Goal: Task Accomplishment & Management: Use online tool/utility

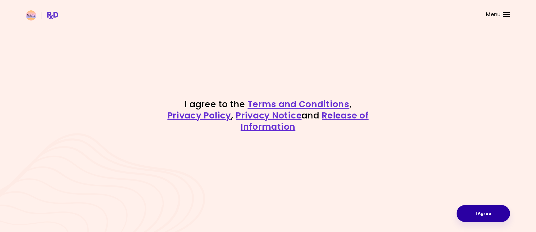
click at [488, 215] on button "I Agree" at bounding box center [483, 213] width 53 height 17
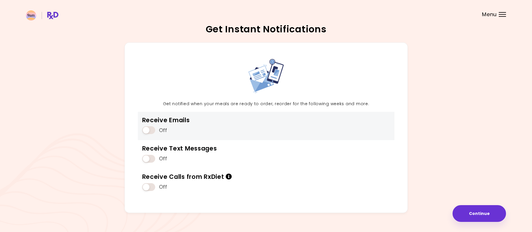
click at [150, 130] on span at bounding box center [148, 130] width 13 height 8
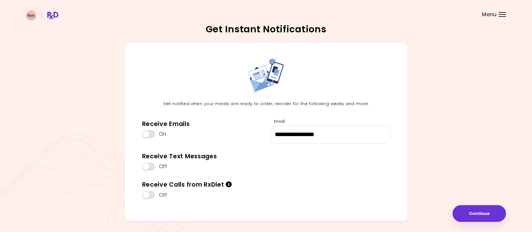
click at [152, 168] on span at bounding box center [148, 167] width 13 height 8
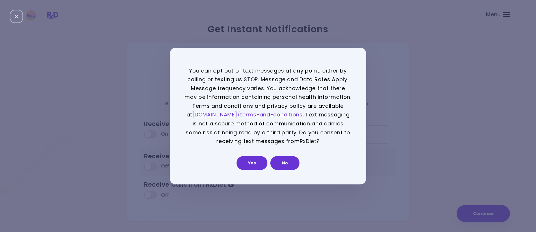
click at [253, 161] on button "Yes" at bounding box center [252, 163] width 31 height 14
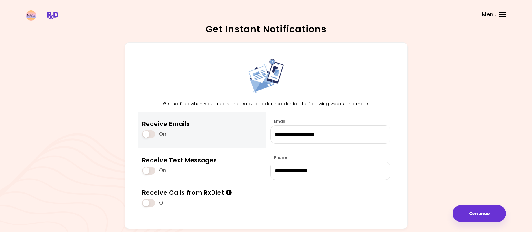
scroll to position [26, 0]
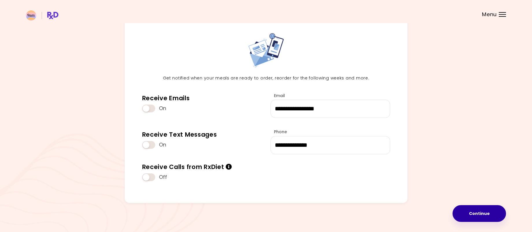
click at [483, 214] on button "Continue" at bounding box center [479, 213] width 53 height 17
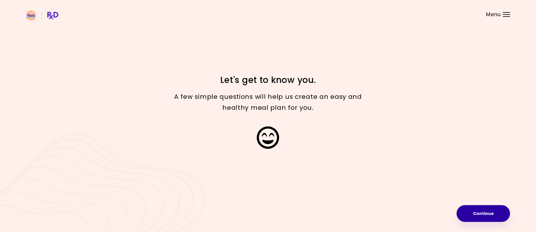
click at [472, 215] on button "Continue" at bounding box center [483, 213] width 53 height 17
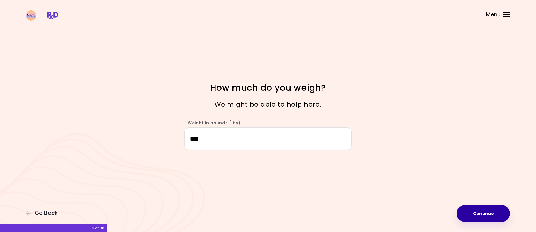
click at [480, 215] on button "Continue" at bounding box center [483, 213] width 53 height 17
select select "****"
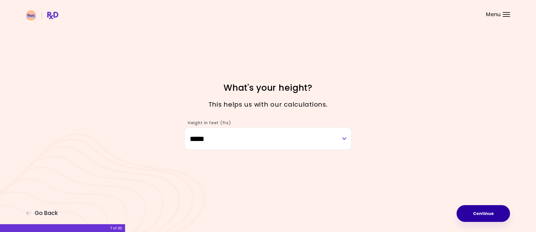
click at [479, 215] on button "Continue" at bounding box center [483, 213] width 53 height 17
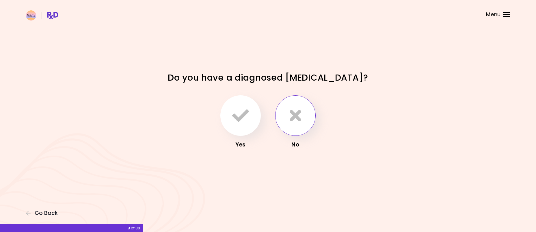
click at [292, 121] on icon "button" at bounding box center [296, 115] width 12 height 17
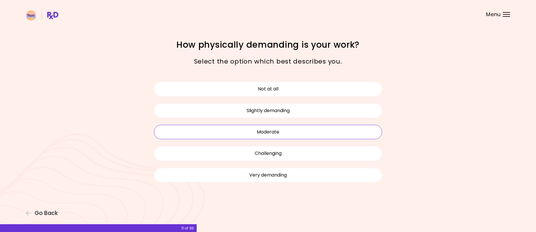
click at [293, 131] on button "Moderate" at bounding box center [268, 132] width 228 height 14
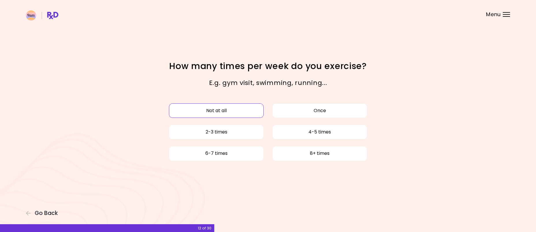
click at [252, 111] on button "Not at all" at bounding box center [216, 110] width 95 height 14
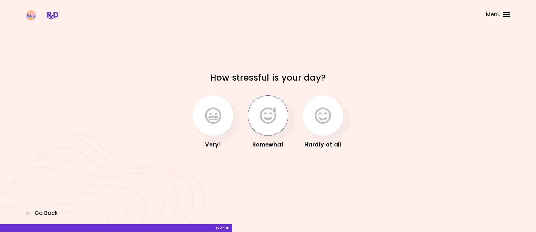
click at [276, 121] on icon "button" at bounding box center [268, 115] width 16 height 17
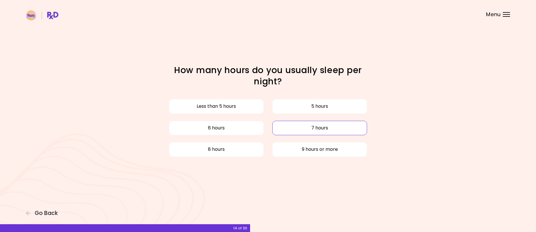
click at [288, 127] on button "7 hours" at bounding box center [319, 128] width 95 height 14
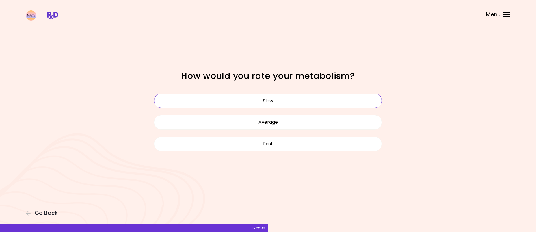
click at [283, 101] on button "Slow" at bounding box center [268, 101] width 228 height 14
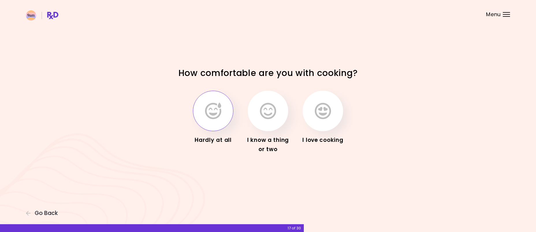
click at [212, 110] on icon "button" at bounding box center [213, 111] width 16 height 17
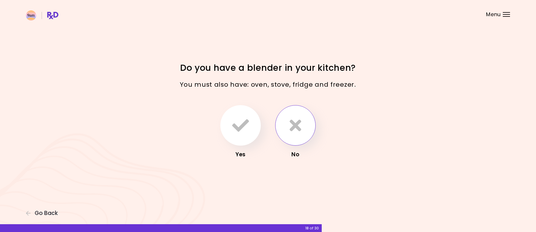
click at [304, 124] on button "button" at bounding box center [295, 125] width 40 height 40
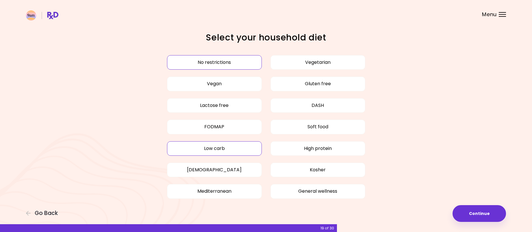
click at [227, 150] on button "Low carb" at bounding box center [214, 148] width 95 height 14
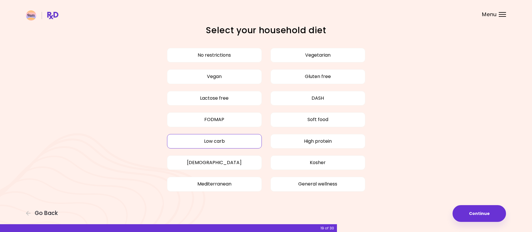
scroll to position [9, 0]
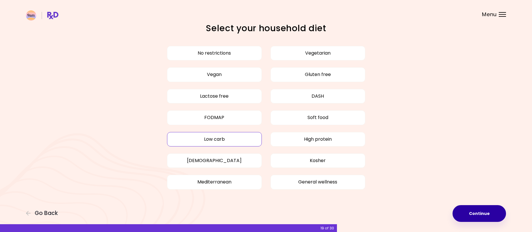
click at [477, 211] on button "Continue" at bounding box center [479, 213] width 53 height 17
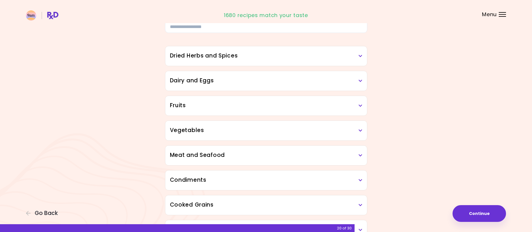
scroll to position [29, 0]
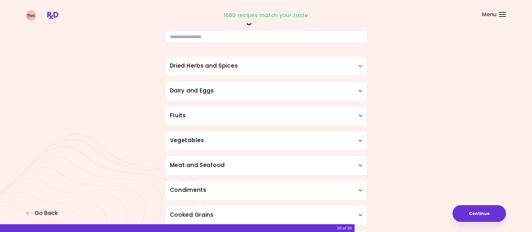
click at [360, 68] on h3 "Dried Herbs and Spices" at bounding box center [266, 66] width 192 height 8
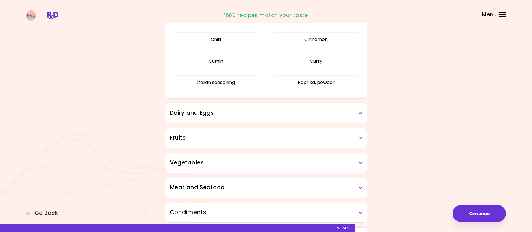
scroll to position [116, 0]
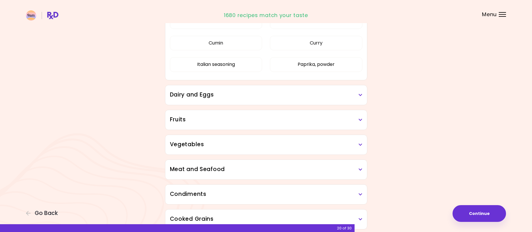
click at [359, 121] on icon at bounding box center [361, 120] width 4 height 4
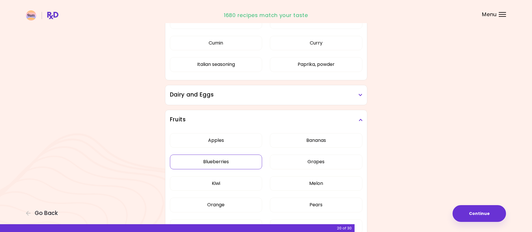
click at [234, 143] on div "Apples Bananas Blueberries Grapes Kiwi Melon Orange Pears Plantains Raspberries…" at bounding box center [266, 197] width 192 height 134
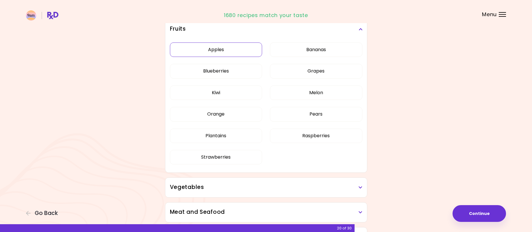
click at [228, 49] on button "Apples" at bounding box center [216, 49] width 92 height 14
click at [231, 136] on button "Plantains" at bounding box center [216, 136] width 92 height 14
click at [331, 115] on button "Pears" at bounding box center [316, 114] width 92 height 14
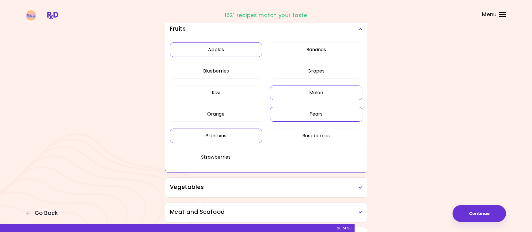
click at [317, 95] on button "Melon" at bounding box center [316, 93] width 92 height 14
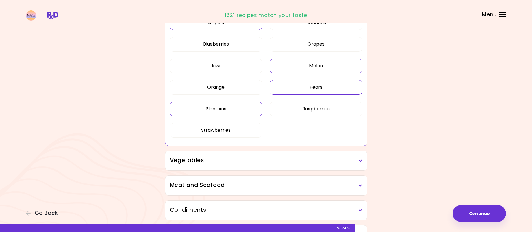
scroll to position [173, 0]
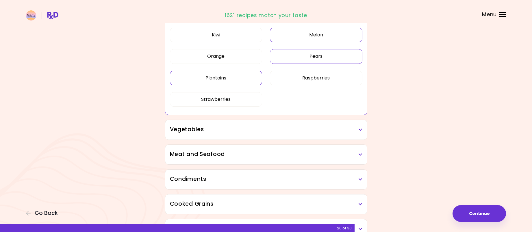
click at [360, 132] on h3 "Vegetables" at bounding box center [266, 129] width 192 height 8
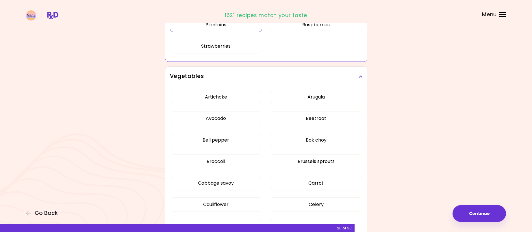
scroll to position [231, 0]
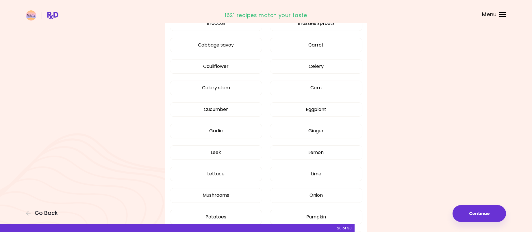
click at [243, 93] on div "Artichoke Arugula Avocado Beetroot Bell pepper Bok choy Broccoli Brussels sprou…" at bounding box center [266, 122] width 192 height 349
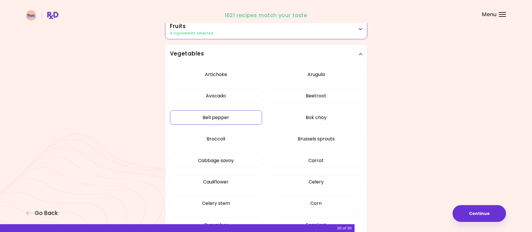
scroll to position [87, 0]
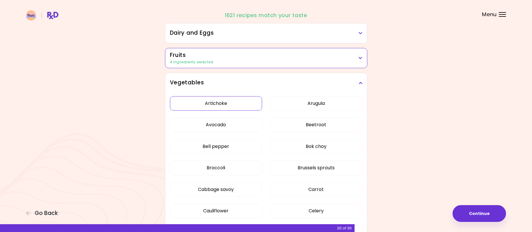
click at [247, 105] on button "Artichoke" at bounding box center [216, 103] width 92 height 14
click at [303, 100] on button "Arugula" at bounding box center [316, 103] width 92 height 14
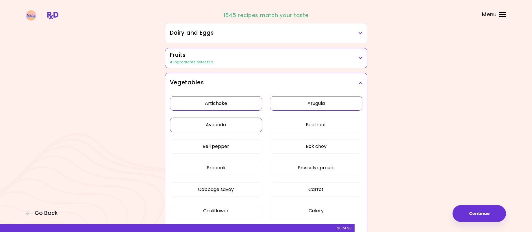
drag, startPoint x: 250, startPoint y: 124, endPoint x: 260, endPoint y: 124, distance: 10.1
click at [250, 124] on button "Avocado" at bounding box center [216, 125] width 92 height 14
click at [284, 122] on button "Beetroot" at bounding box center [316, 125] width 92 height 14
click at [292, 143] on button "Bok choy" at bounding box center [316, 146] width 92 height 14
click at [245, 149] on button "Bell pepper" at bounding box center [216, 146] width 92 height 14
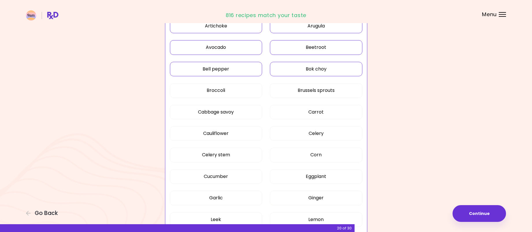
scroll to position [173, 0]
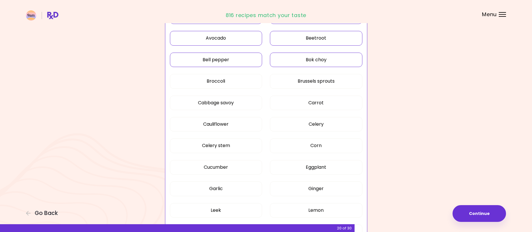
click at [232, 60] on button "Bell pepper" at bounding box center [216, 60] width 92 height 14
click at [276, 101] on button "Carrot" at bounding box center [316, 103] width 92 height 14
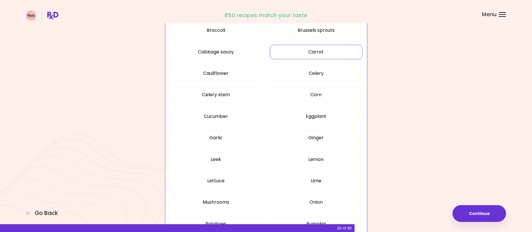
scroll to position [231, 0]
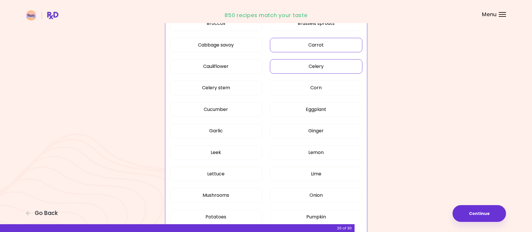
click at [300, 61] on button "Celery" at bounding box center [316, 66] width 92 height 14
click at [243, 91] on button "Celery stem" at bounding box center [216, 88] width 92 height 14
click at [247, 112] on button "Cucumber" at bounding box center [216, 109] width 92 height 14
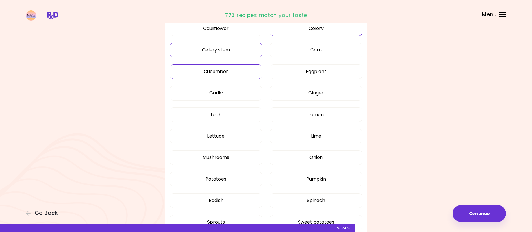
scroll to position [289, 0]
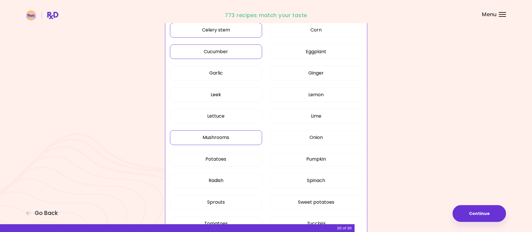
click at [242, 141] on button "Mushrooms" at bounding box center [216, 137] width 92 height 14
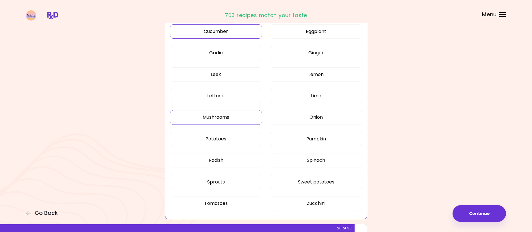
scroll to position [318, 0]
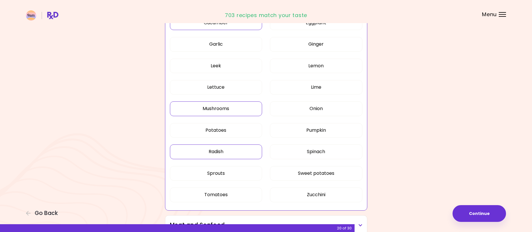
click at [243, 152] on button "Radish" at bounding box center [216, 151] width 92 height 14
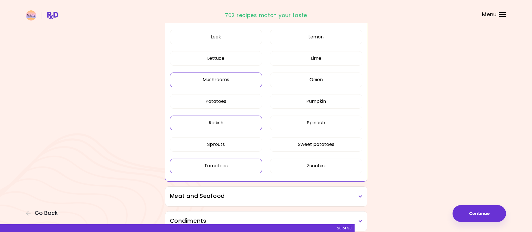
click at [250, 173] on button "Tomatoes" at bounding box center [216, 166] width 92 height 14
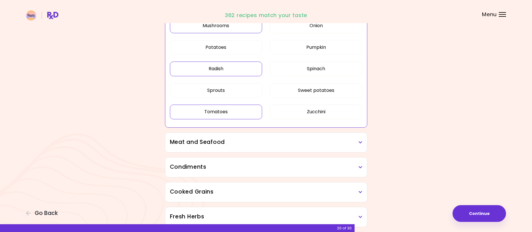
scroll to position [405, 0]
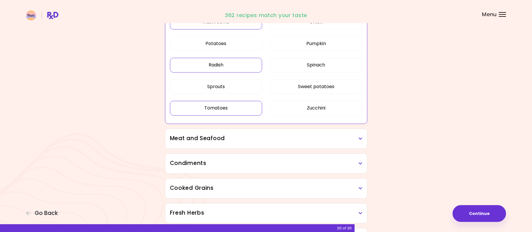
click at [360, 139] on icon at bounding box center [361, 139] width 4 height 4
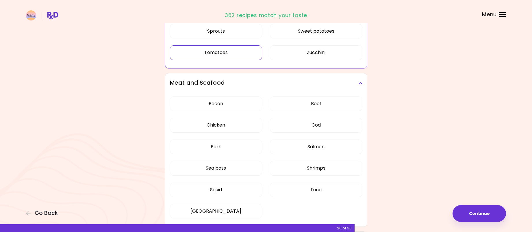
scroll to position [462, 0]
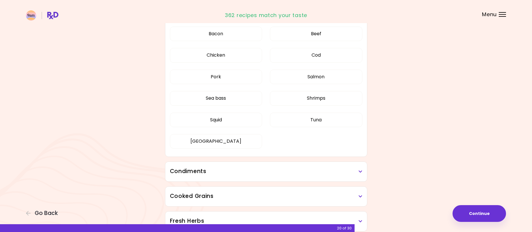
scroll to position [180, 0]
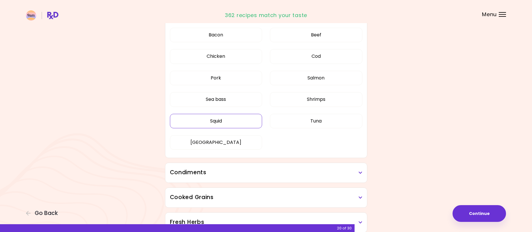
click at [226, 123] on button "Squid" at bounding box center [216, 121] width 92 height 14
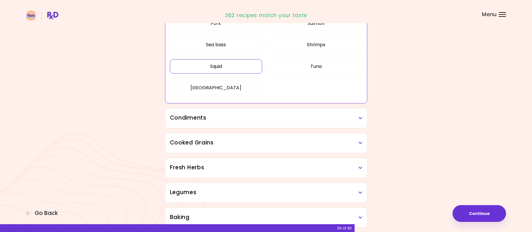
scroll to position [238, 0]
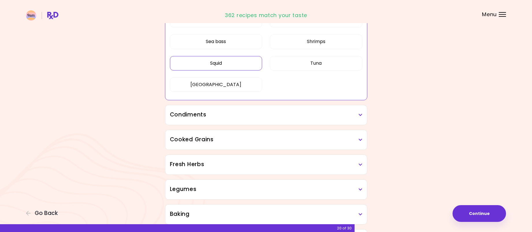
click at [362, 118] on h3 "Condiments" at bounding box center [266, 115] width 192 height 8
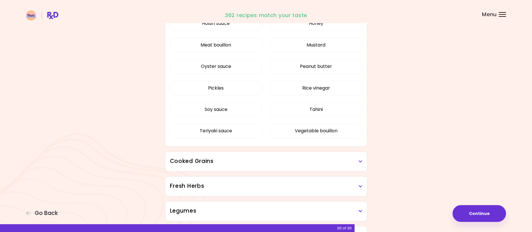
click at [242, 137] on div "Balsamic vinegar Barbeque sauce Hoisin sauce Honey Meat bouillon Mustard Oyster…" at bounding box center [266, 68] width 192 height 155
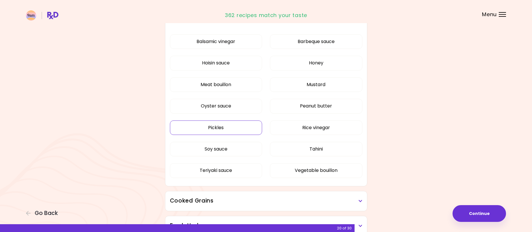
scroll to position [122, 0]
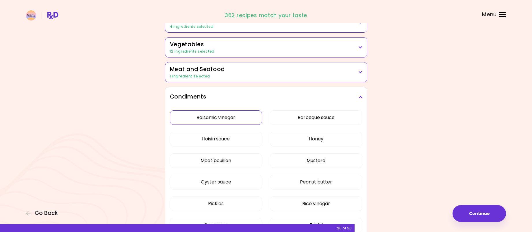
click at [239, 118] on button "Balsamic vinegar" at bounding box center [216, 117] width 92 height 14
click at [282, 164] on button "Mustard" at bounding box center [316, 160] width 92 height 14
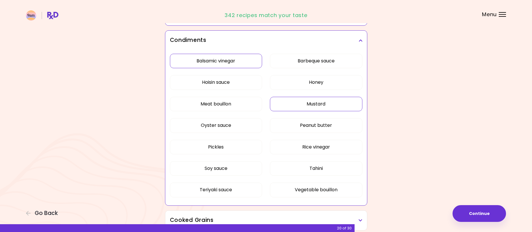
scroll to position [180, 0]
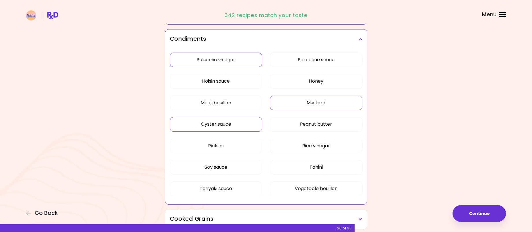
click at [208, 127] on button "Oyster sauce" at bounding box center [216, 124] width 92 height 14
click at [291, 148] on button "Rice vinegar" at bounding box center [316, 146] width 92 height 14
click at [333, 171] on button "Tahini" at bounding box center [316, 167] width 92 height 14
click at [242, 86] on button "Hoisin sauce" at bounding box center [216, 81] width 92 height 14
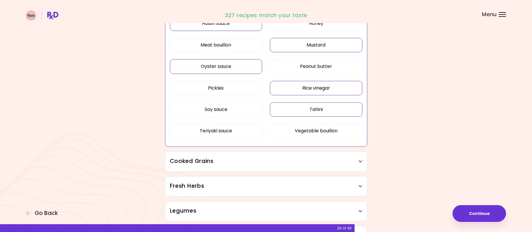
scroll to position [267, 0]
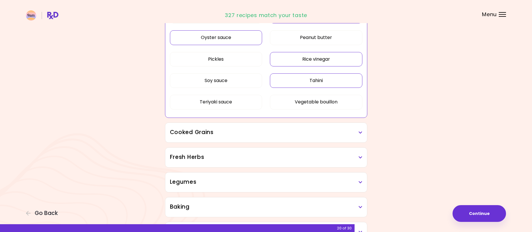
click at [357, 134] on h3 "Cooked Grains" at bounding box center [266, 132] width 192 height 8
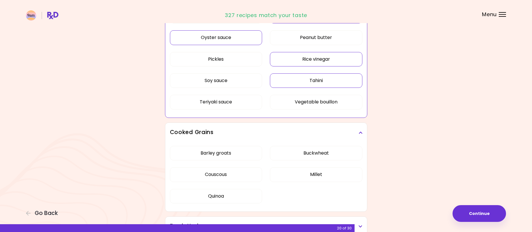
click at [238, 149] on div "Barley groats Buckwheat Couscous Millet Quinoa" at bounding box center [266, 176] width 192 height 69
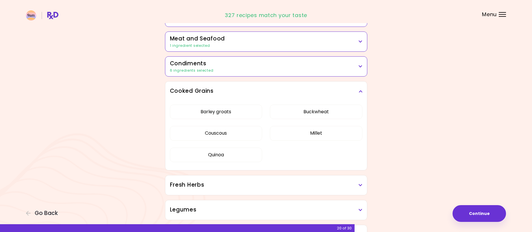
scroll to position [151, 0]
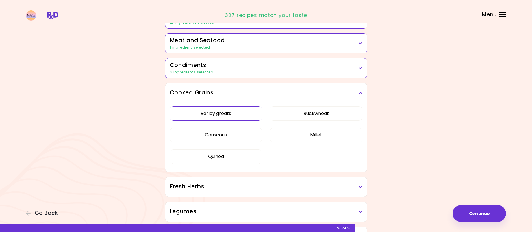
click at [234, 114] on button "Barley groats" at bounding box center [216, 113] width 92 height 14
click at [360, 188] on icon at bounding box center [361, 187] width 4 height 4
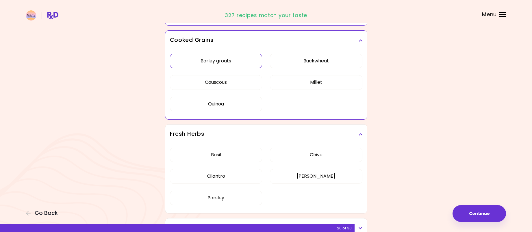
scroll to position [209, 0]
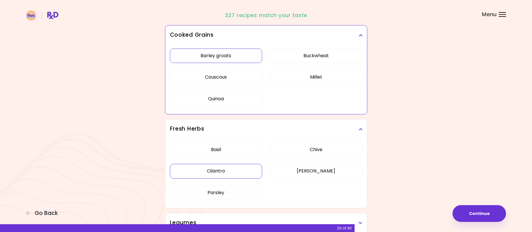
click at [256, 174] on div "[PERSON_NAME] Cilantro [PERSON_NAME] [PERSON_NAME]" at bounding box center [266, 173] width 192 height 69
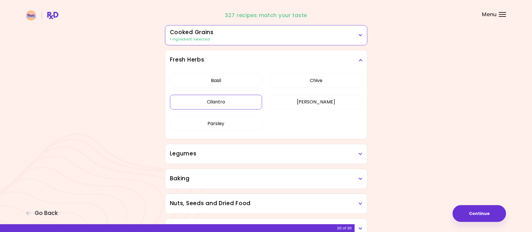
click at [216, 105] on button "Cilantro" at bounding box center [216, 102] width 92 height 14
click at [361, 155] on icon at bounding box center [361, 154] width 4 height 4
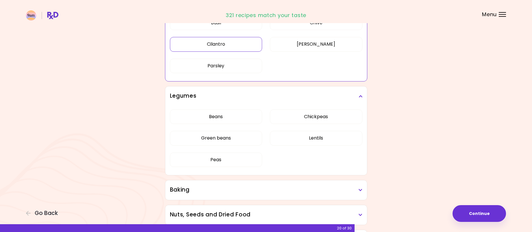
scroll to position [296, 0]
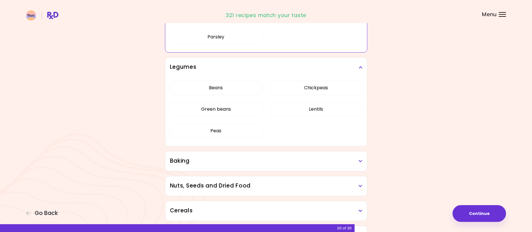
click at [354, 160] on h3 "Baking" at bounding box center [266, 161] width 192 height 8
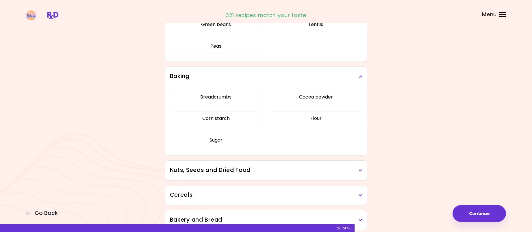
scroll to position [382, 0]
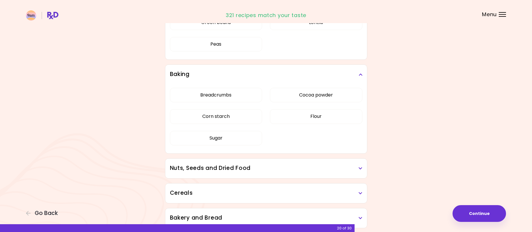
click at [358, 168] on h3 "Nuts, Seeds and Dried Food" at bounding box center [266, 168] width 192 height 8
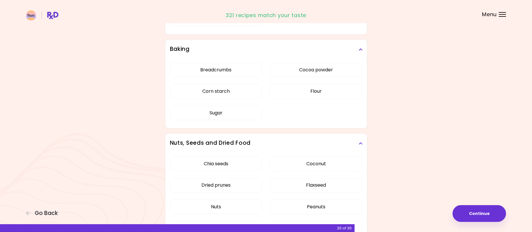
scroll to position [440, 0]
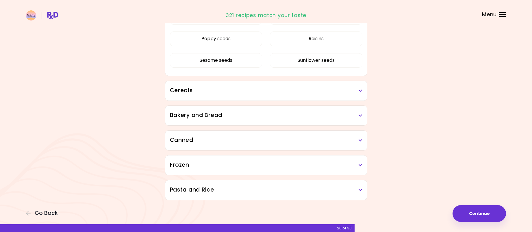
click at [220, 76] on div "Chia seeds Coconut Dried prunes Flaxseed Nuts Peanuts Poppy seeds Raisins Sesam…" at bounding box center [266, 20] width 192 height 112
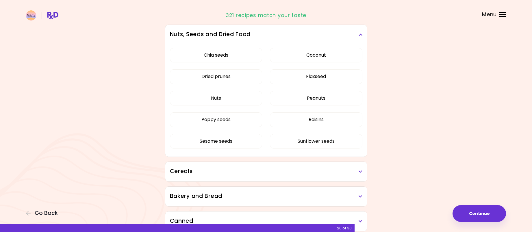
scroll to position [305, 0]
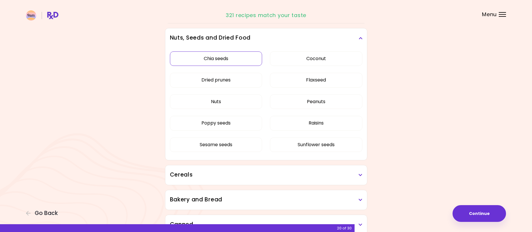
click at [222, 61] on button "Chia seeds" at bounding box center [216, 58] width 92 height 14
click at [244, 80] on button "Dried prunes" at bounding box center [216, 80] width 92 height 14
click at [305, 62] on button "Coconut" at bounding box center [316, 58] width 92 height 14
click at [248, 126] on button "Poppy seeds" at bounding box center [216, 123] width 92 height 14
click at [238, 148] on button "Sesame seeds" at bounding box center [216, 145] width 92 height 14
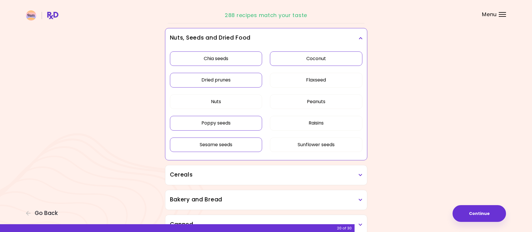
scroll to position [334, 0]
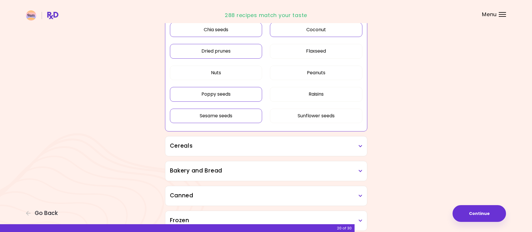
click at [355, 147] on h3 "Cereals" at bounding box center [266, 146] width 192 height 8
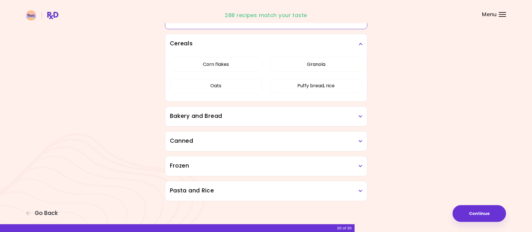
scroll to position [437, 0]
click at [359, 118] on h3 "Bakery and Bread" at bounding box center [266, 115] width 192 height 8
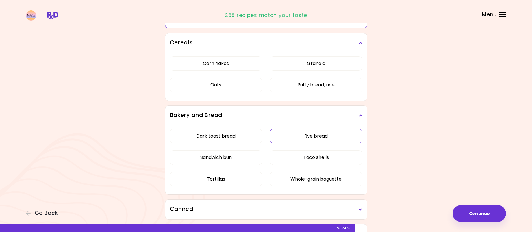
click at [328, 134] on div "Dark toast bread Rye bread Sandwich bun Taco shells Tortillas Whole-grain bague…" at bounding box center [266, 159] width 192 height 69
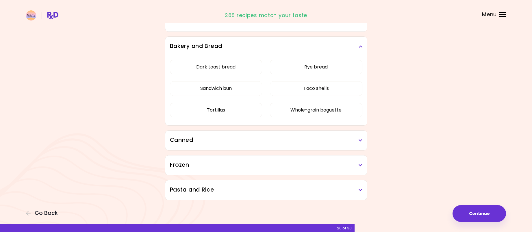
scroll to position [347, 0]
click at [326, 64] on button "Rye bread" at bounding box center [316, 67] width 92 height 14
click at [357, 140] on h3 "Canned" at bounding box center [266, 140] width 192 height 8
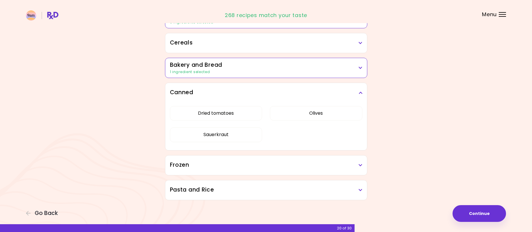
click at [209, 150] on div "Dried tomatoes Olives Sauerkraut" at bounding box center [266, 127] width 192 height 48
click at [215, 110] on button "Dried tomatoes" at bounding box center [216, 113] width 92 height 14
click at [327, 115] on button "Olives" at bounding box center [316, 113] width 92 height 14
click at [351, 169] on h3 "Frozen" at bounding box center [266, 165] width 192 height 8
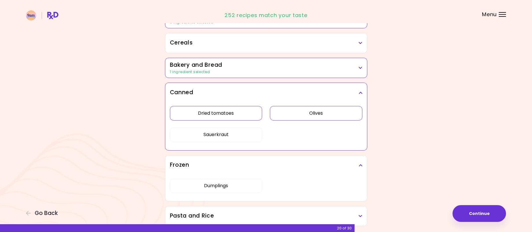
scroll to position [351, 0]
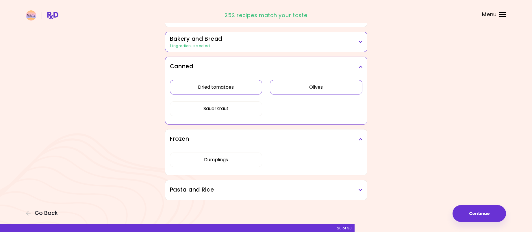
click at [357, 192] on h3 "Pasta and Rice" at bounding box center [266, 190] width 192 height 8
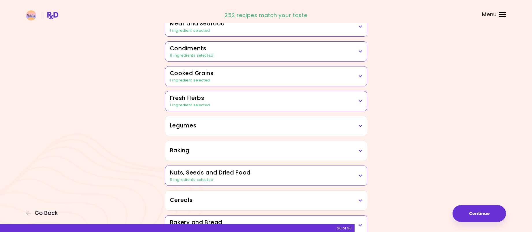
scroll to position [0, 0]
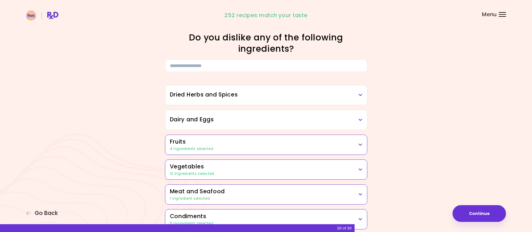
click at [362, 92] on div "Dried Herbs and Spices" at bounding box center [266, 95] width 202 height 20
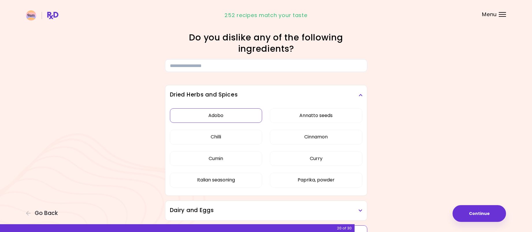
drag, startPoint x: 203, startPoint y: 119, endPoint x: 207, endPoint y: 120, distance: 4.1
click at [204, 120] on button "Adobo" at bounding box center [216, 115] width 92 height 14
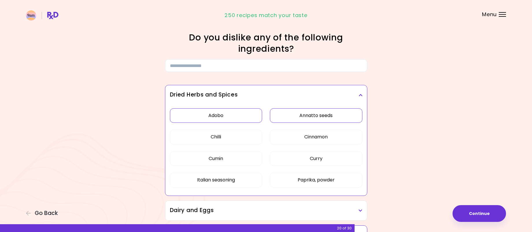
click at [303, 119] on button "Annatto seeds" at bounding box center [316, 115] width 92 height 14
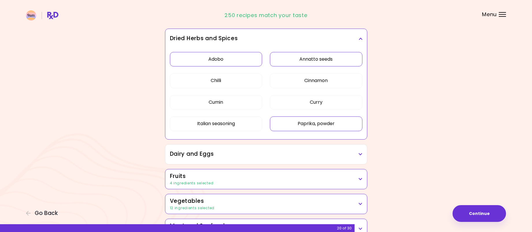
scroll to position [58, 0]
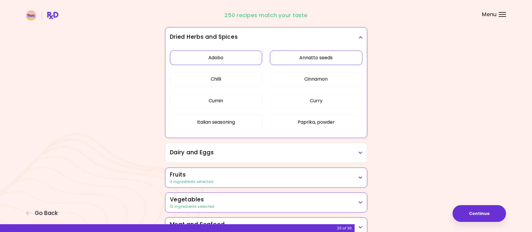
click at [362, 158] on div "Dairy and Eggs" at bounding box center [266, 153] width 202 height 20
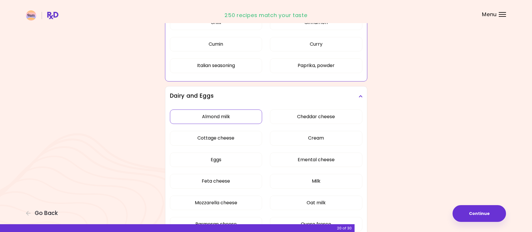
scroll to position [116, 0]
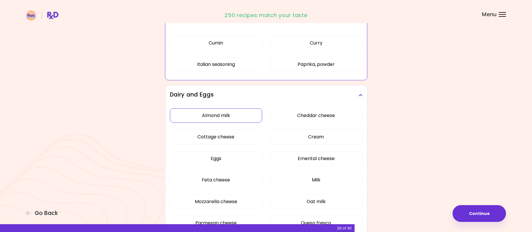
click at [240, 116] on div "Almond milk Cheddar cheese Cottage cheese Cream Eggs Emental cheese Feta cheese…" at bounding box center [266, 193] width 192 height 177
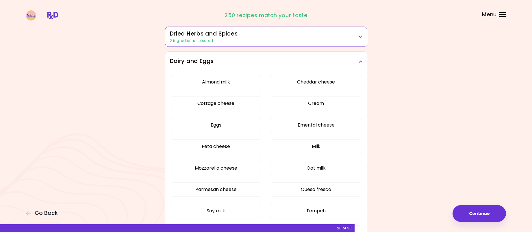
scroll to position [58, 0]
click at [225, 81] on button "Almond milk" at bounding box center [216, 82] width 92 height 14
click at [324, 129] on button "Emental cheese" at bounding box center [316, 125] width 92 height 14
click at [249, 150] on button "Feta cheese" at bounding box center [216, 147] width 92 height 14
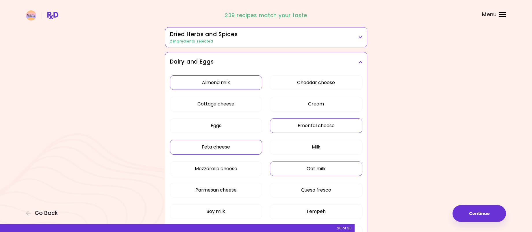
click at [302, 170] on button "Oat milk" at bounding box center [316, 169] width 92 height 14
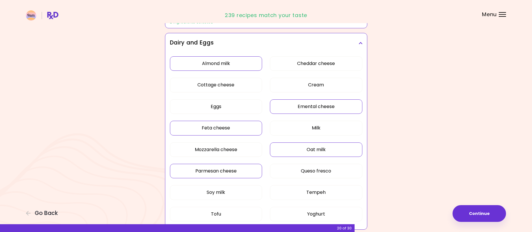
scroll to position [87, 0]
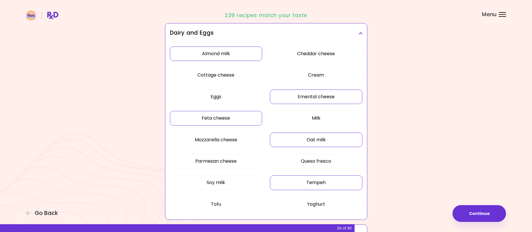
click at [299, 183] on button "Tempeh" at bounding box center [316, 182] width 92 height 14
click at [228, 201] on button "Tofu" at bounding box center [216, 204] width 92 height 14
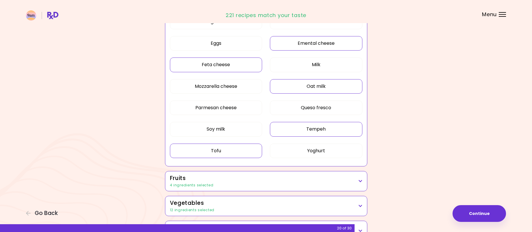
scroll to position [144, 0]
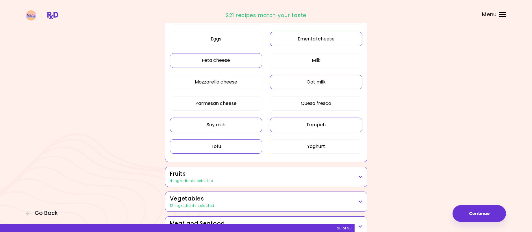
click at [223, 121] on button "Soy milk" at bounding box center [216, 125] width 92 height 14
click at [291, 175] on h3 "Fruits" at bounding box center [266, 174] width 192 height 8
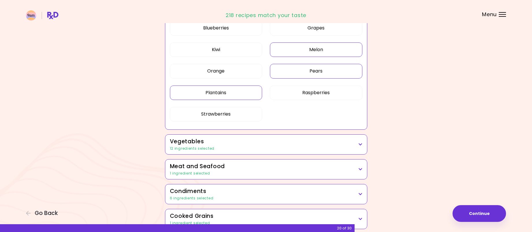
scroll to position [347, 0]
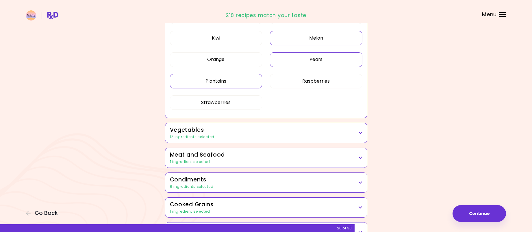
click at [359, 134] on icon at bounding box center [361, 133] width 4 height 4
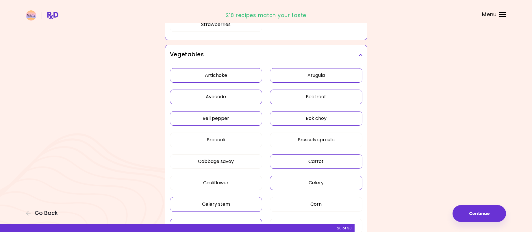
scroll to position [433, 0]
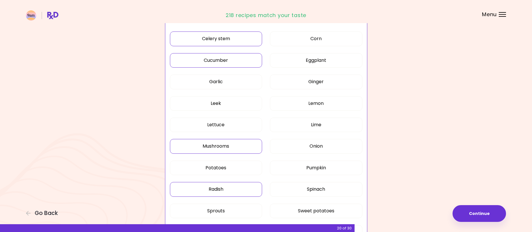
scroll to position [155, 0]
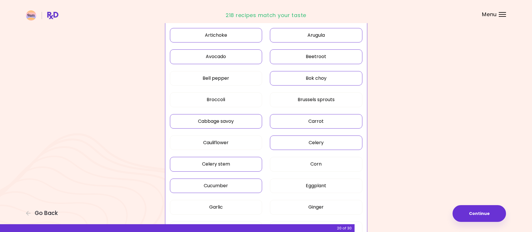
click at [231, 117] on button "Cabbage savoy" at bounding box center [216, 121] width 92 height 14
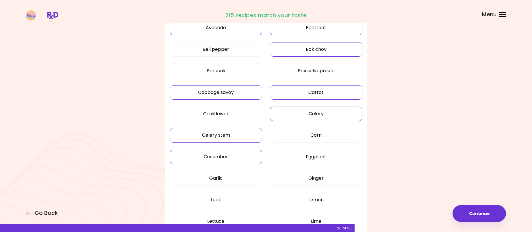
scroll to position [213, 0]
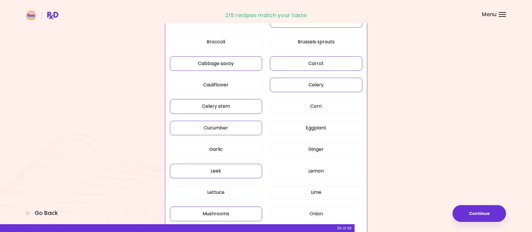
click at [247, 169] on button "Leek" at bounding box center [216, 171] width 92 height 14
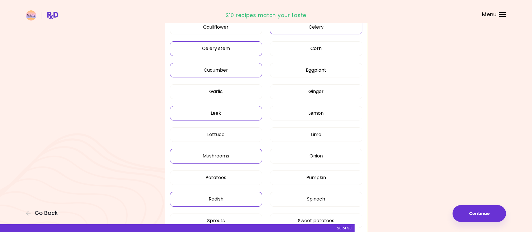
scroll to position [299, 0]
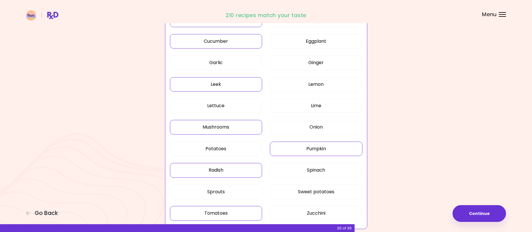
click at [305, 147] on button "Pumpkin" at bounding box center [316, 149] width 92 height 14
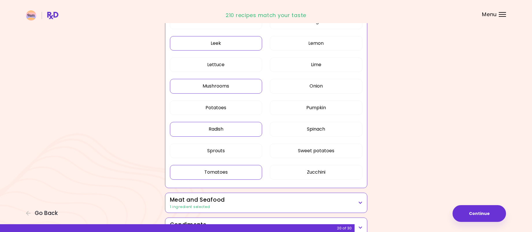
scroll to position [357, 0]
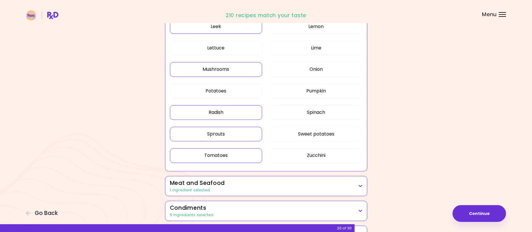
click at [247, 132] on button "Sprouts" at bounding box center [216, 134] width 92 height 14
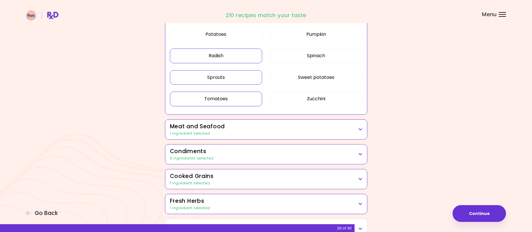
scroll to position [415, 0]
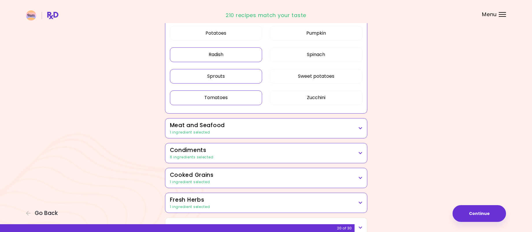
click at [344, 131] on div "1 ingredient selected" at bounding box center [266, 132] width 192 height 5
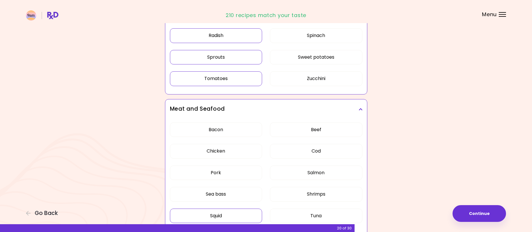
scroll to position [444, 0]
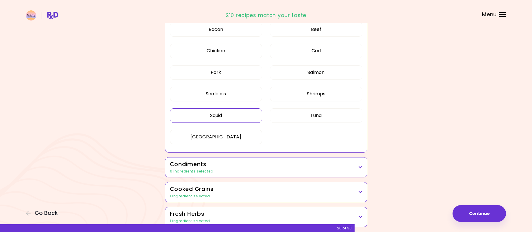
scroll to position [180, 0]
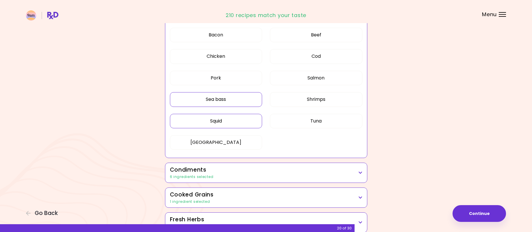
click at [233, 99] on button "Sea bass" at bounding box center [216, 99] width 92 height 14
click at [307, 59] on button "Cod" at bounding box center [316, 56] width 92 height 14
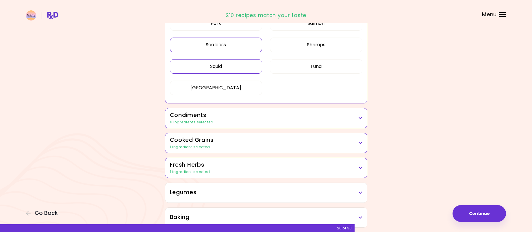
scroll to position [238, 0]
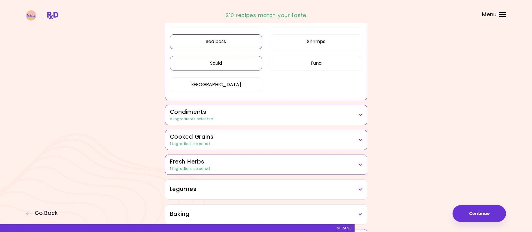
click at [361, 116] on icon at bounding box center [361, 115] width 4 height 4
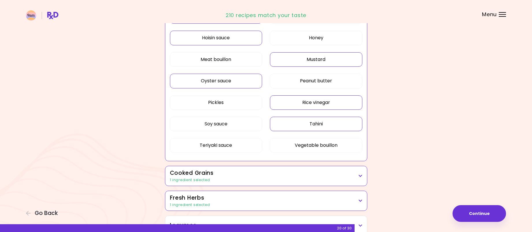
scroll to position [382, 0]
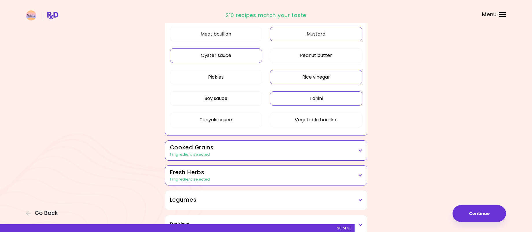
click at [350, 149] on h3 "Cooked Grains" at bounding box center [266, 148] width 192 height 8
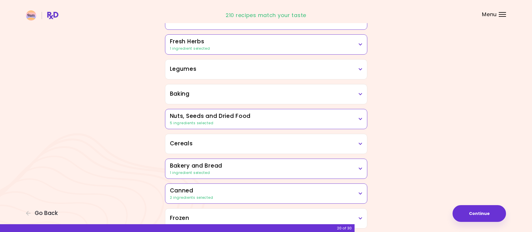
click at [309, 88] on div "Dried Herbs and Spices 2 ingredients selected Adobo Annatto seeds Chilli Cinnam…" at bounding box center [266, 15] width 208 height 475
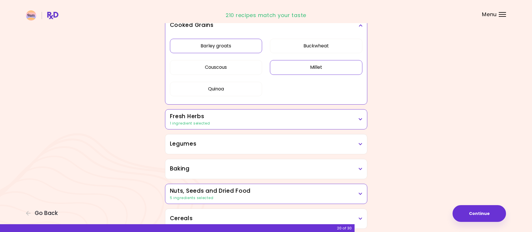
scroll to position [161, 0]
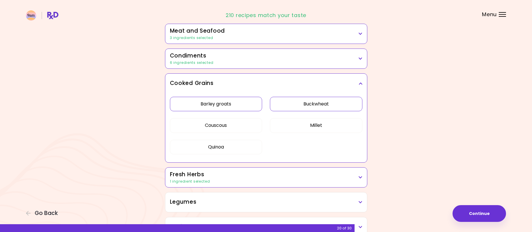
click at [309, 107] on button "Buckwheat" at bounding box center [316, 104] width 92 height 14
click at [303, 123] on button "Millet" at bounding box center [316, 125] width 92 height 14
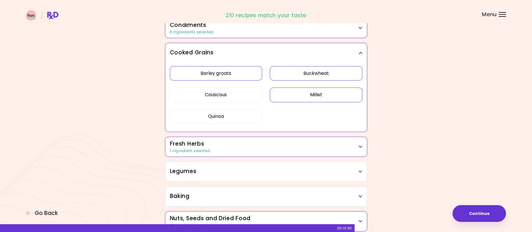
scroll to position [247, 0]
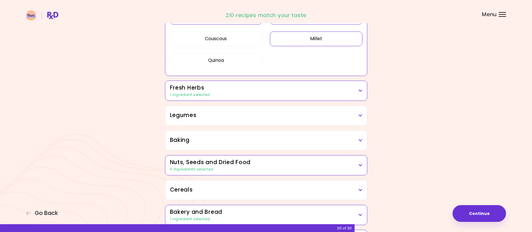
click at [346, 86] on h3 "Fresh Herbs" at bounding box center [266, 88] width 192 height 8
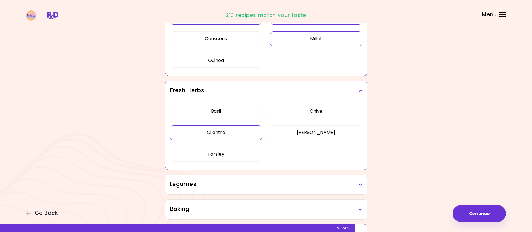
scroll to position [305, 0]
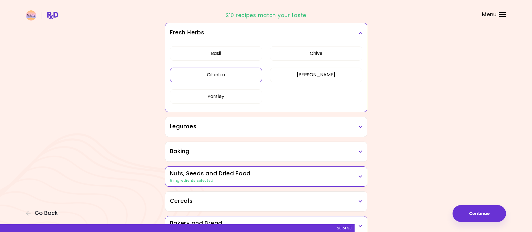
click at [357, 129] on h3 "Legumes" at bounding box center [266, 127] width 192 height 8
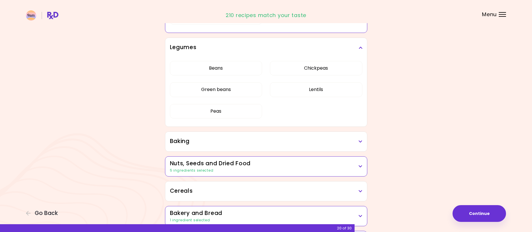
scroll to position [392, 0]
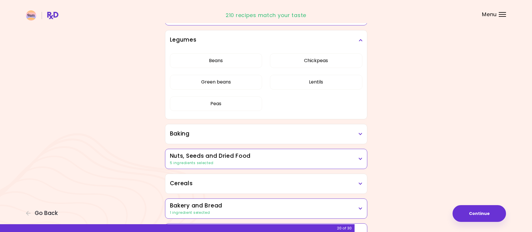
click at [359, 133] on icon at bounding box center [361, 134] width 4 height 4
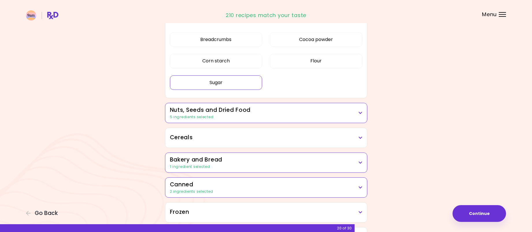
scroll to position [286, 0]
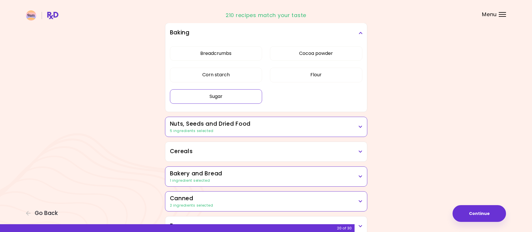
click at [228, 96] on button "Sugar" at bounding box center [216, 96] width 92 height 14
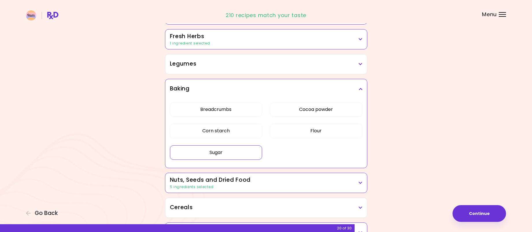
scroll to position [228, 0]
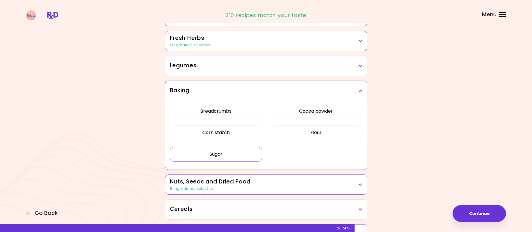
click at [238, 156] on button "Sugar" at bounding box center [216, 154] width 92 height 14
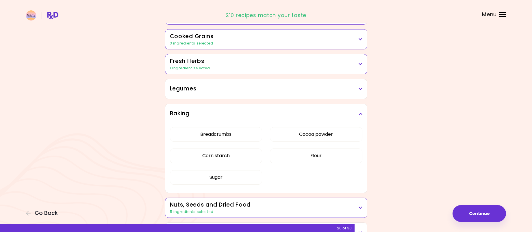
scroll to position [257, 0]
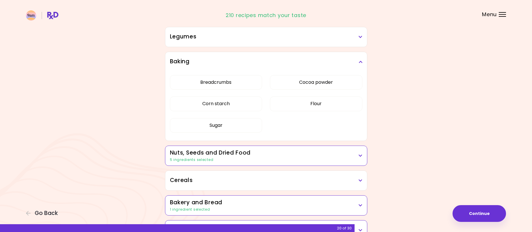
click at [365, 156] on div "Nuts, Seeds and Dried Food 5 ingredients selected" at bounding box center [266, 156] width 202 height 20
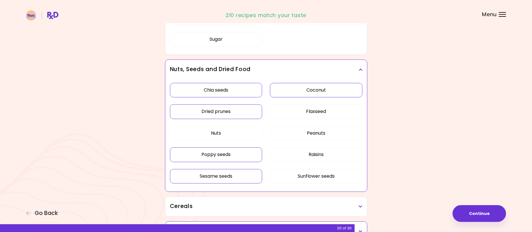
scroll to position [372, 0]
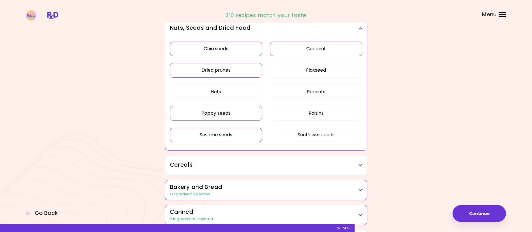
scroll to position [315, 0]
click at [329, 137] on button "Sunflower seeds" at bounding box center [316, 135] width 92 height 14
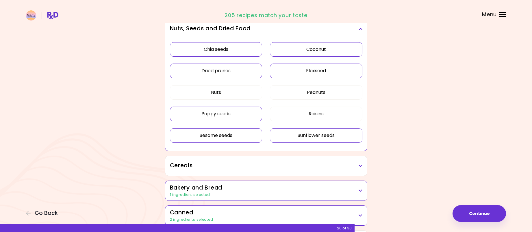
click at [325, 69] on button "Flaxseed" at bounding box center [316, 71] width 92 height 14
click at [342, 69] on button "Flaxseed" at bounding box center [316, 71] width 92 height 14
click at [238, 93] on button "Nuts" at bounding box center [216, 92] width 92 height 14
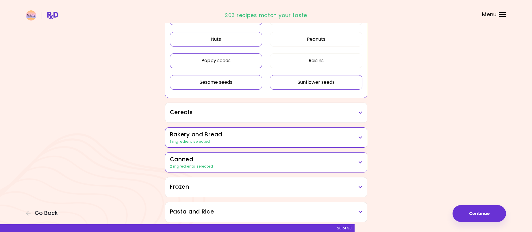
scroll to position [372, 0]
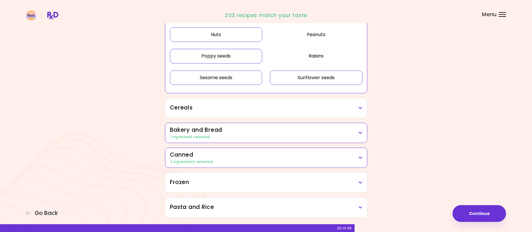
click at [356, 110] on h3 "Cereals" at bounding box center [266, 108] width 192 height 8
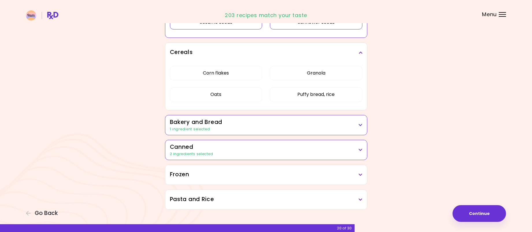
scroll to position [430, 0]
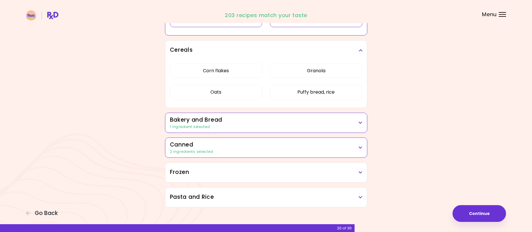
click at [363, 125] on div "Bakery and Bread 1 ingredient selected" at bounding box center [266, 123] width 202 height 20
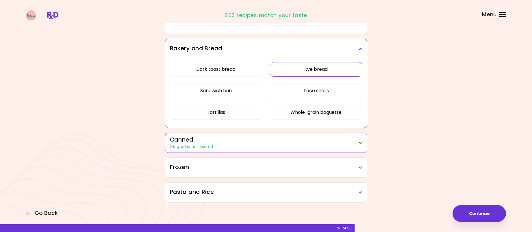
scroll to position [507, 0]
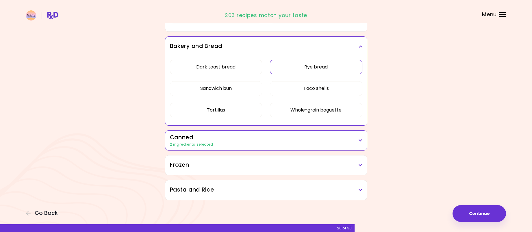
click at [359, 143] on div "2 ingredients selected" at bounding box center [266, 144] width 192 height 5
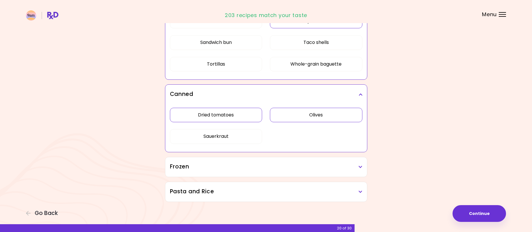
scroll to position [554, 0]
click at [359, 165] on icon at bounding box center [361, 165] width 4 height 4
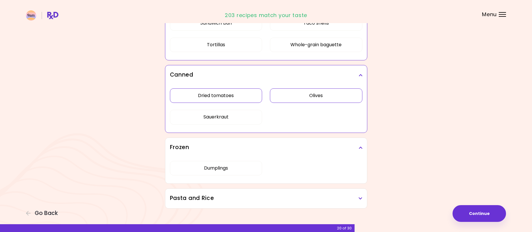
scroll to position [580, 0]
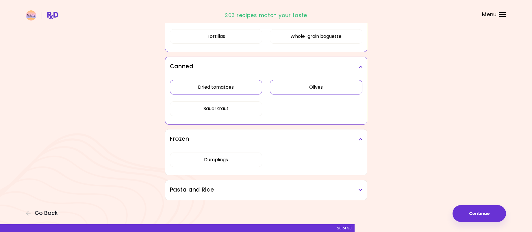
click at [357, 191] on h3 "Pasta and Rice" at bounding box center [266, 190] width 192 height 8
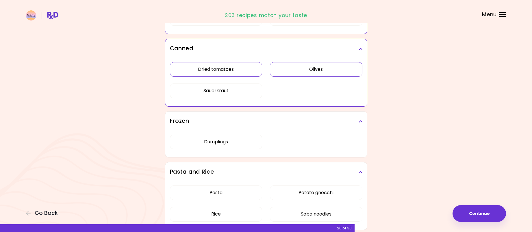
scroll to position [628, 0]
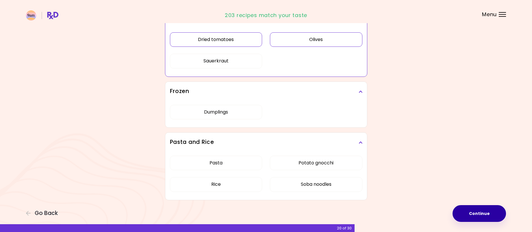
click at [480, 212] on button "Continue" at bounding box center [479, 213] width 53 height 17
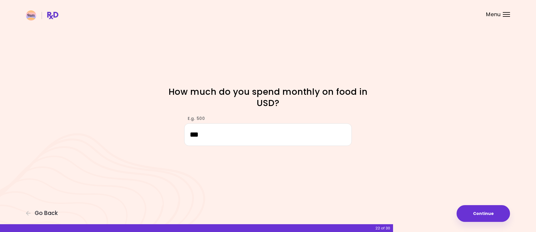
type input "***"
click at [435, 110] on div "Focusable invisible element How much do you spend monthly on food in USD? E.g. …" at bounding box center [268, 116] width 536 height 232
click at [479, 213] on button "Continue" at bounding box center [483, 213] width 53 height 17
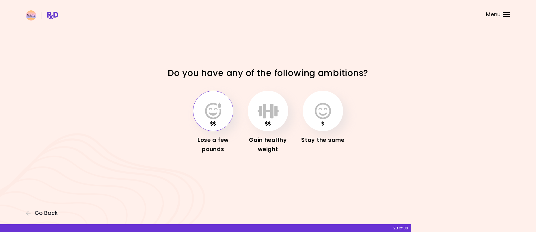
click at [212, 110] on icon "button" at bounding box center [213, 111] width 16 height 17
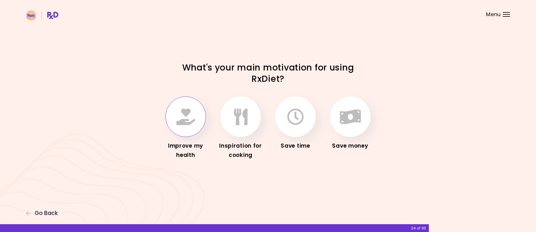
click at [198, 120] on button "button" at bounding box center [186, 117] width 40 height 40
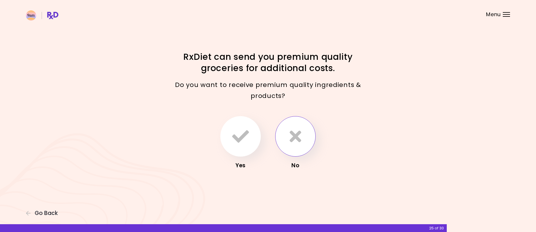
click at [291, 143] on icon "button" at bounding box center [296, 136] width 12 height 17
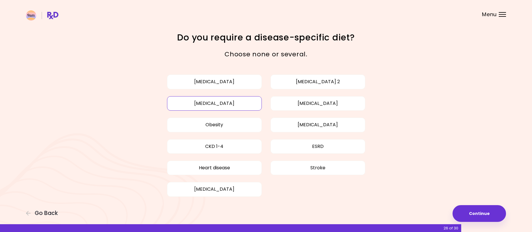
click at [240, 103] on button "[MEDICAL_DATA]" at bounding box center [214, 103] width 95 height 14
click at [327, 106] on button "[MEDICAL_DATA]" at bounding box center [317, 103] width 95 height 14
click at [214, 128] on button "Obesity" at bounding box center [214, 125] width 95 height 14
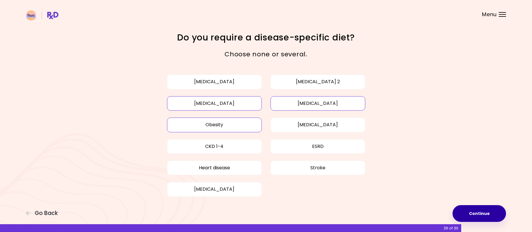
click at [470, 210] on button "Continue" at bounding box center [479, 213] width 53 height 17
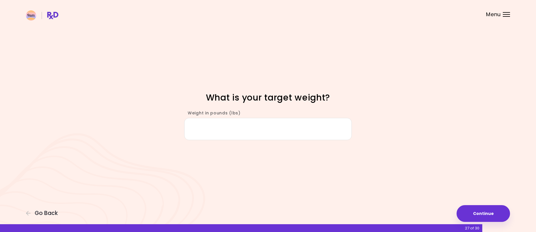
click at [238, 129] on input "Weight in pounds (lbs)" at bounding box center [268, 129] width 168 height 22
type input "***"
click at [474, 210] on button "Continue" at bounding box center [483, 213] width 53 height 17
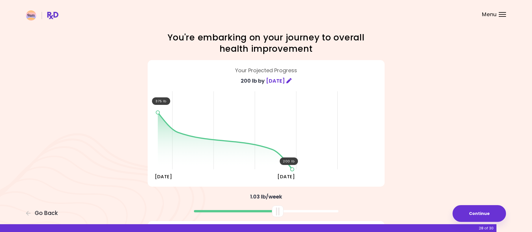
drag, startPoint x: 267, startPoint y: 210, endPoint x: 279, endPoint y: 207, distance: 11.9
click at [279, 207] on div at bounding box center [278, 211] width 12 height 12
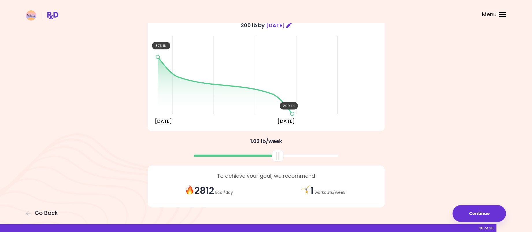
scroll to position [58, 0]
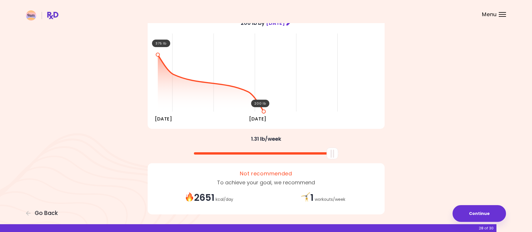
drag, startPoint x: 279, startPoint y: 154, endPoint x: 349, endPoint y: 162, distance: 70.7
click at [340, 161] on div "You're embarking on your journey to overall health improvement Your Projected P…" at bounding box center [265, 96] width 277 height 245
drag, startPoint x: 335, startPoint y: 155, endPoint x: 339, endPoint y: 156, distance: 4.7
click at [339, 156] on div at bounding box center [266, 151] width 243 height 15
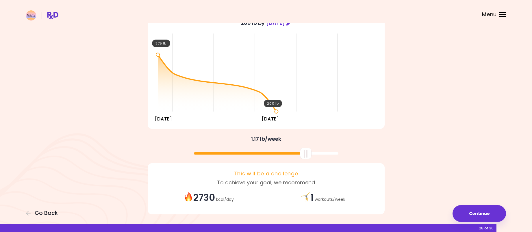
drag, startPoint x: 333, startPoint y: 155, endPoint x: 306, endPoint y: 158, distance: 27.1
click at [306, 158] on div at bounding box center [306, 154] width 12 height 12
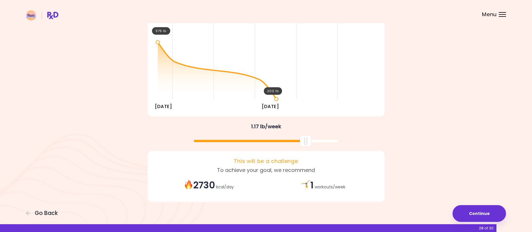
scroll to position [76, 0]
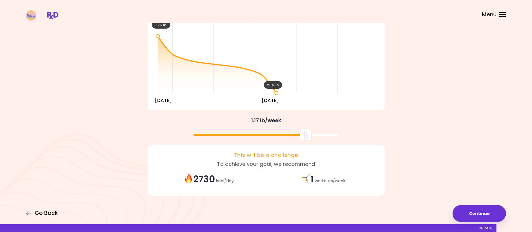
click at [53, 212] on span "Go Back" at bounding box center [46, 213] width 23 height 6
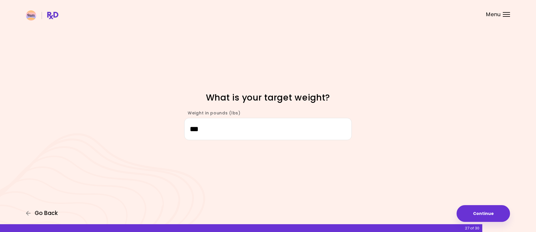
click at [53, 213] on span "Go Back" at bounding box center [46, 213] width 23 height 6
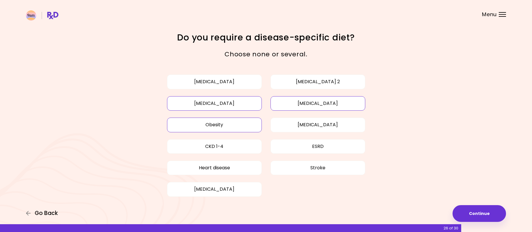
click at [53, 213] on span "Go Back" at bounding box center [46, 213] width 23 height 6
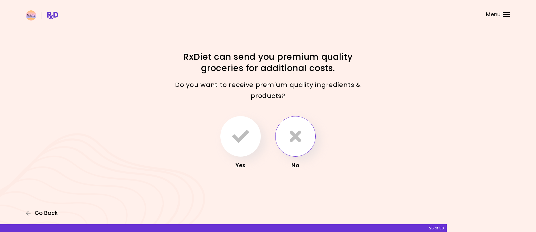
click at [53, 213] on span "Go Back" at bounding box center [46, 213] width 23 height 6
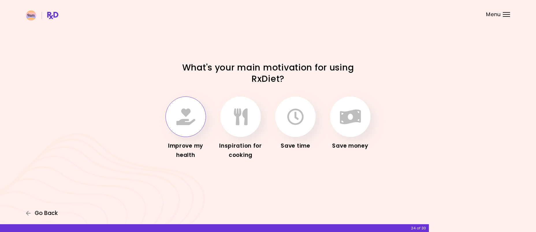
click at [53, 213] on span "Go Back" at bounding box center [46, 213] width 23 height 6
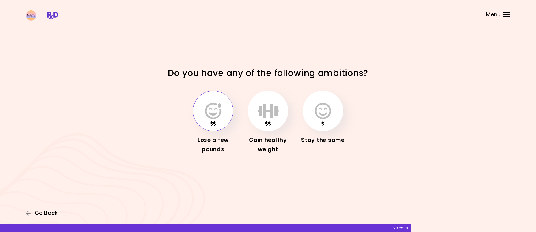
click at [53, 213] on span "Go Back" at bounding box center [46, 213] width 23 height 6
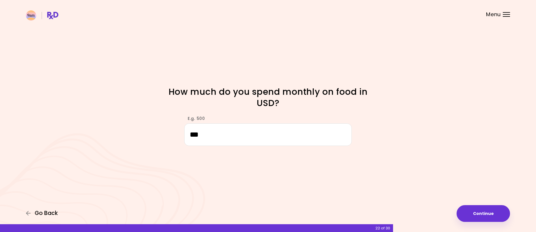
click at [53, 213] on span "Go Back" at bounding box center [46, 213] width 23 height 6
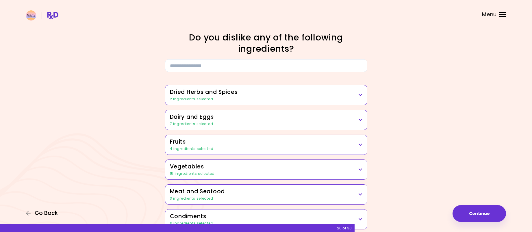
click at [53, 213] on span "Go Back" at bounding box center [46, 213] width 23 height 6
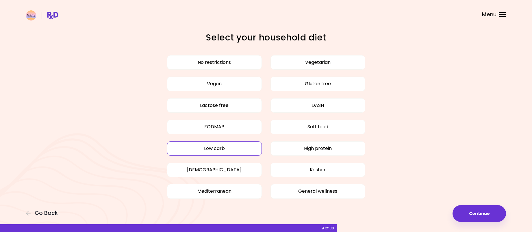
drag, startPoint x: 53, startPoint y: 212, endPoint x: 66, endPoint y: 145, distance: 68.7
click at [66, 145] on div "Focusable invisible element Select your household diet No restrictions Vegetari…" at bounding box center [266, 120] width 532 height 241
click at [299, 144] on button "High protein" at bounding box center [317, 148] width 95 height 14
click at [28, 214] on icon "button" at bounding box center [28, 213] width 5 height 5
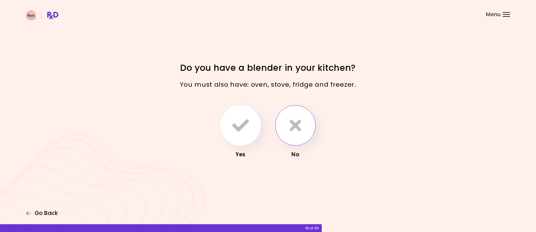
click at [29, 214] on icon "button" at bounding box center [28, 213] width 5 height 5
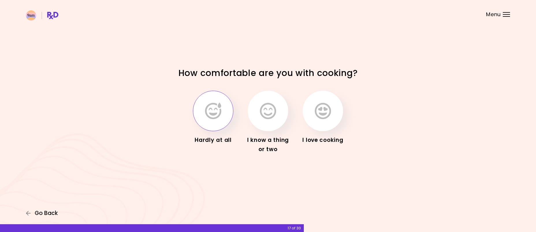
click at [29, 214] on icon "button" at bounding box center [28, 213] width 5 height 5
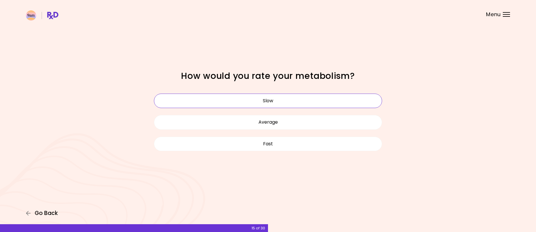
click at [29, 214] on icon "button" at bounding box center [28, 213] width 5 height 5
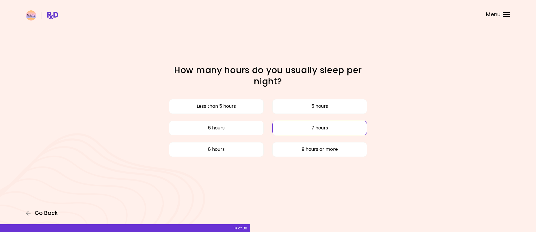
click at [29, 214] on icon "button" at bounding box center [28, 213] width 5 height 5
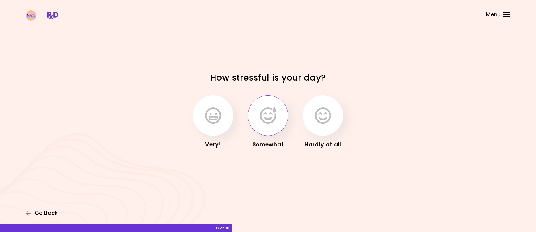
click at [30, 214] on icon "button" at bounding box center [28, 213] width 5 height 5
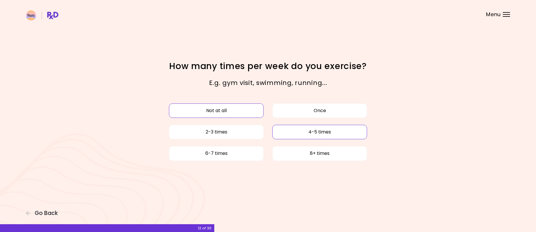
click at [325, 131] on button "4-5 times" at bounding box center [319, 132] width 95 height 14
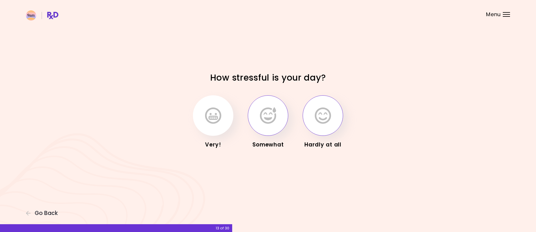
click at [332, 124] on button "button" at bounding box center [323, 115] width 40 height 40
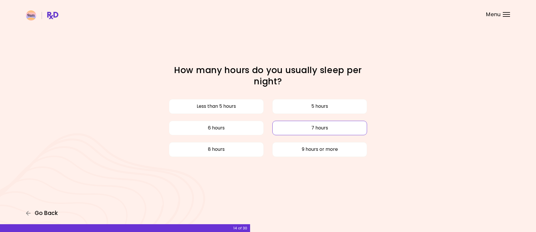
click at [29, 214] on icon "button" at bounding box center [28, 213] width 5 height 5
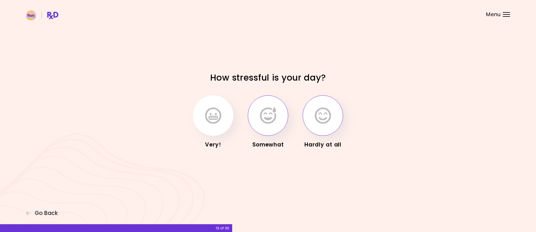
click at [285, 116] on button "button" at bounding box center [268, 115] width 40 height 40
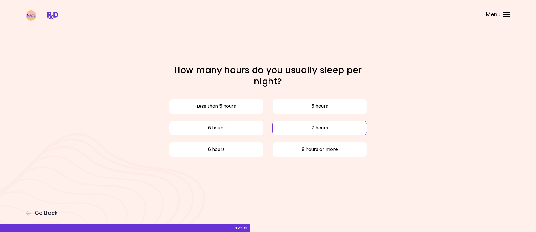
click at [310, 126] on button "7 hours" at bounding box center [319, 128] width 95 height 14
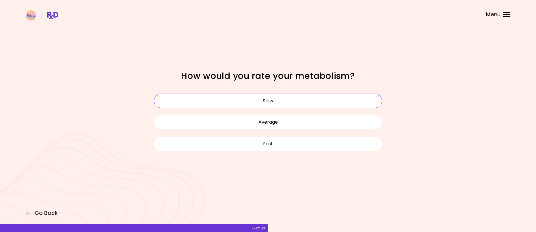
click at [338, 97] on button "Slow" at bounding box center [268, 101] width 228 height 14
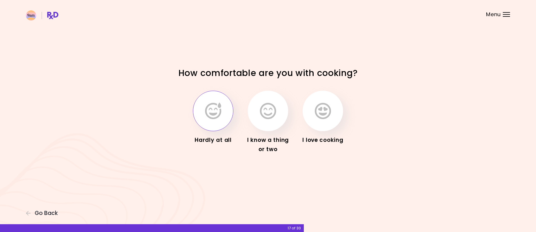
click at [214, 118] on icon "button" at bounding box center [213, 111] width 16 height 17
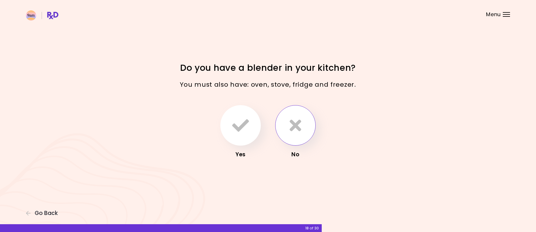
click at [291, 115] on button "button" at bounding box center [295, 125] width 40 height 40
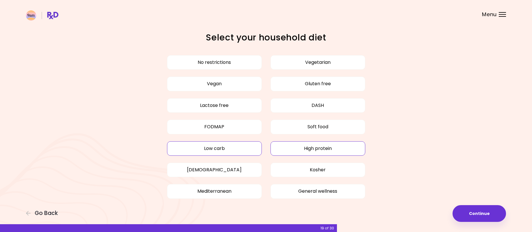
click at [340, 146] on button "High protein" at bounding box center [317, 148] width 95 height 14
click at [484, 215] on button "Continue" at bounding box center [479, 213] width 53 height 17
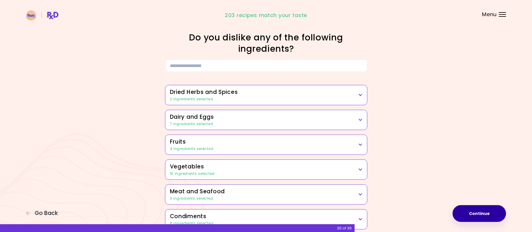
click at [488, 216] on button "Continue" at bounding box center [479, 213] width 53 height 17
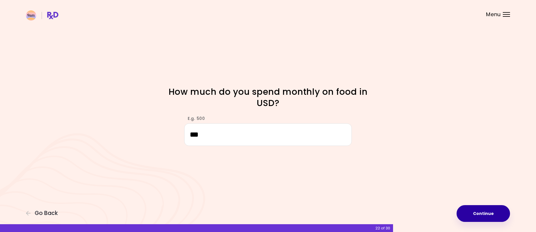
click at [478, 217] on button "Continue" at bounding box center [483, 213] width 53 height 17
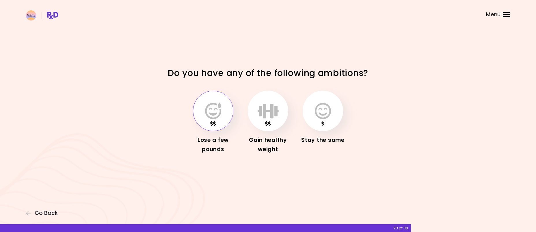
click at [210, 110] on icon "button" at bounding box center [213, 111] width 16 height 17
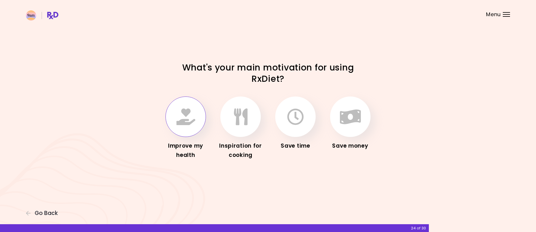
click at [192, 118] on icon "button" at bounding box center [186, 116] width 19 height 17
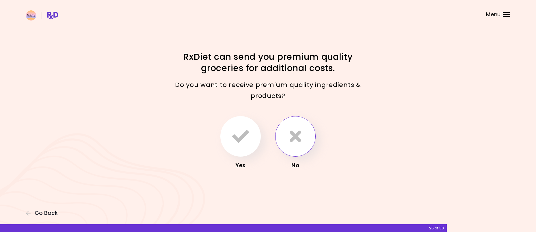
click at [294, 135] on icon "button" at bounding box center [296, 136] width 12 height 17
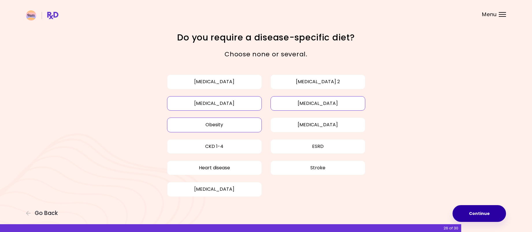
click at [496, 219] on button "Continue" at bounding box center [479, 213] width 53 height 17
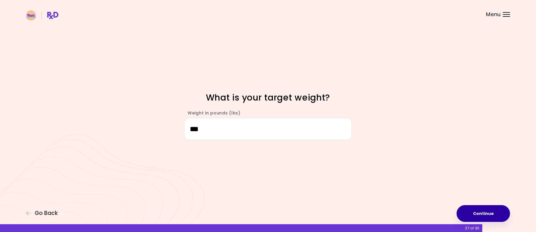
click at [493, 214] on button "Continue" at bounding box center [483, 213] width 53 height 17
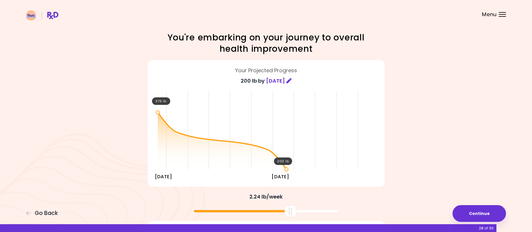
drag, startPoint x: 265, startPoint y: 212, endPoint x: 291, endPoint y: 215, distance: 26.1
click at [290, 215] on div at bounding box center [291, 211] width 12 height 12
drag, startPoint x: 291, startPoint y: 214, endPoint x: 305, endPoint y: 215, distance: 13.7
click at [305, 215] on div at bounding box center [305, 211] width 12 height 12
drag, startPoint x: 305, startPoint y: 214, endPoint x: 292, endPoint y: 213, distance: 13.3
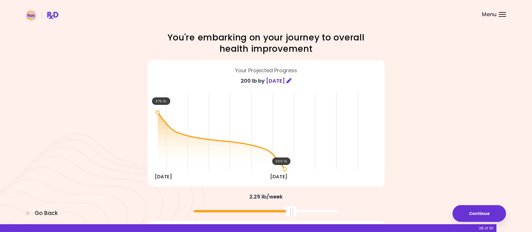
click at [292, 213] on div at bounding box center [292, 211] width 12 height 12
click at [472, 108] on div "Focusable invisible element You're embarking on your journey to overall health …" at bounding box center [266, 154] width 532 height 308
click at [468, 214] on button "Continue" at bounding box center [479, 213] width 53 height 17
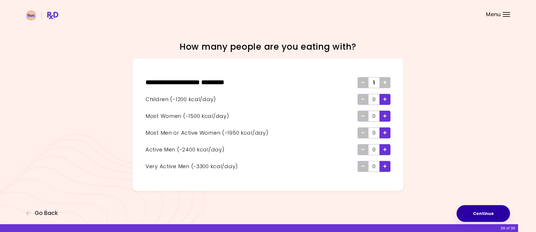
click at [478, 213] on button "Continue" at bounding box center [483, 213] width 53 height 17
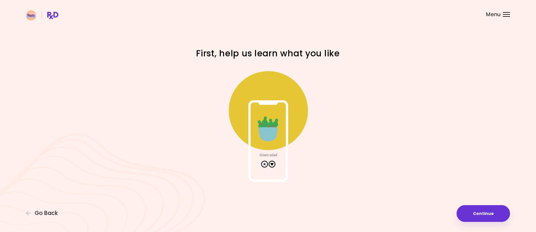
click at [272, 163] on img at bounding box center [268, 124] width 116 height 116
click at [487, 218] on button "Continue" at bounding box center [483, 213] width 53 height 17
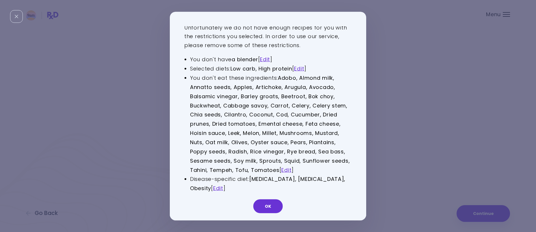
scroll to position [8, 0]
click at [272, 203] on button "OK" at bounding box center [267, 206] width 29 height 14
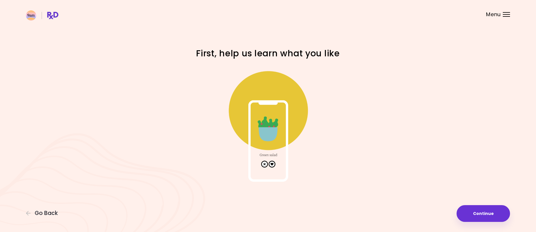
click at [273, 164] on img at bounding box center [268, 124] width 116 height 116
click at [274, 130] on img at bounding box center [268, 124] width 116 height 116
click at [476, 216] on button "Continue" at bounding box center [483, 213] width 53 height 17
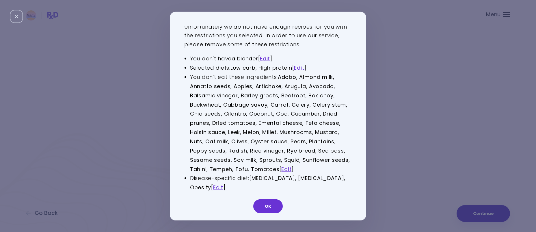
click at [303, 68] on link "Edit" at bounding box center [299, 67] width 10 height 7
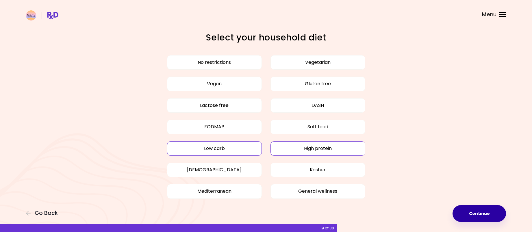
click at [308, 150] on button "High protein" at bounding box center [317, 148] width 95 height 14
click at [468, 214] on button "Continue" at bounding box center [479, 213] width 53 height 17
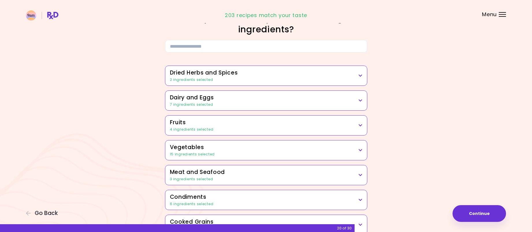
scroll to position [29, 0]
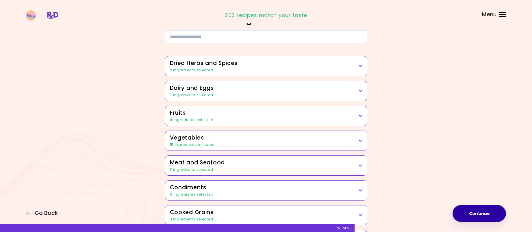
click at [481, 216] on button "Continue" at bounding box center [479, 213] width 53 height 17
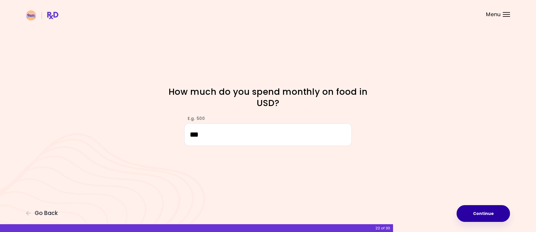
click at [487, 216] on button "Continue" at bounding box center [483, 213] width 53 height 17
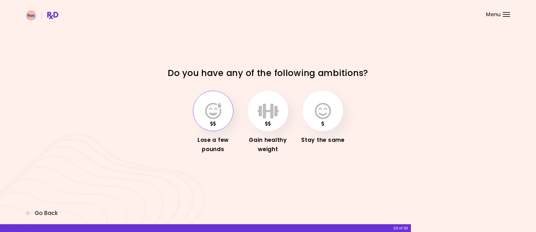
click at [209, 105] on icon "button" at bounding box center [213, 111] width 16 height 17
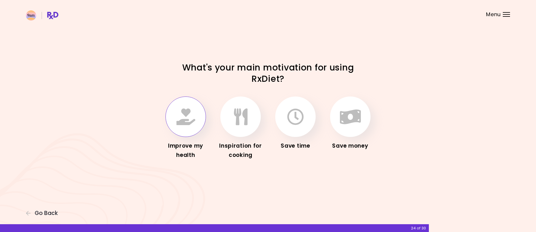
click at [197, 118] on button "button" at bounding box center [186, 117] width 40 height 40
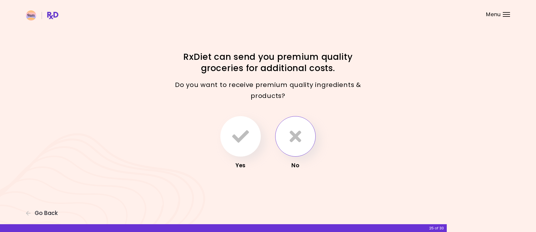
click at [289, 137] on button "button" at bounding box center [295, 136] width 40 height 40
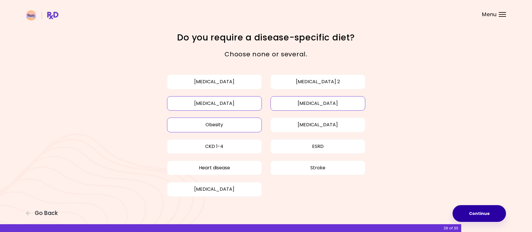
click at [483, 210] on button "Continue" at bounding box center [479, 213] width 53 height 17
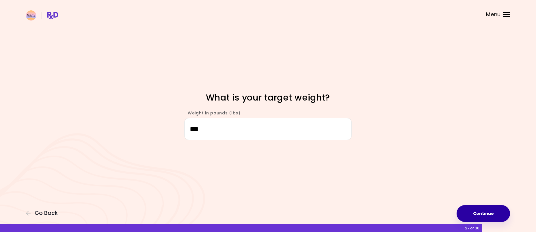
click at [484, 213] on button "Continue" at bounding box center [483, 213] width 53 height 17
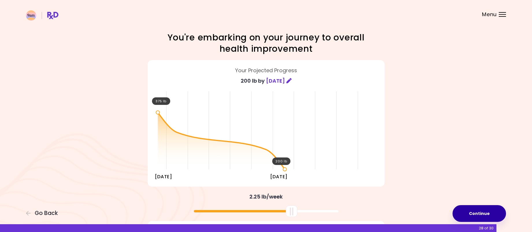
click at [486, 214] on button "Continue" at bounding box center [479, 213] width 53 height 17
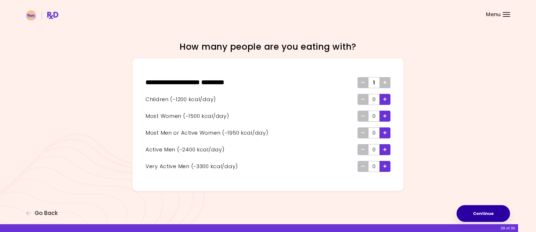
click at [486, 214] on button "Continue" at bounding box center [483, 213] width 53 height 17
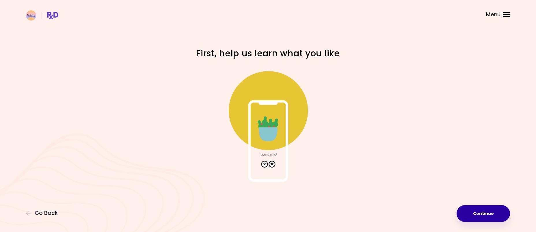
click at [486, 214] on button "Continue" at bounding box center [483, 213] width 53 height 17
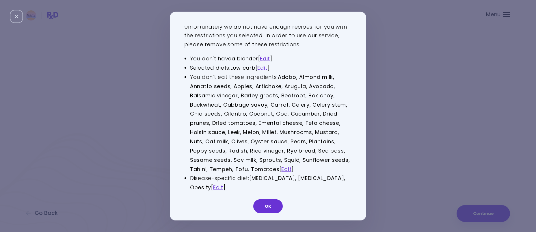
click at [266, 71] on link "Edit" at bounding box center [262, 67] width 10 height 7
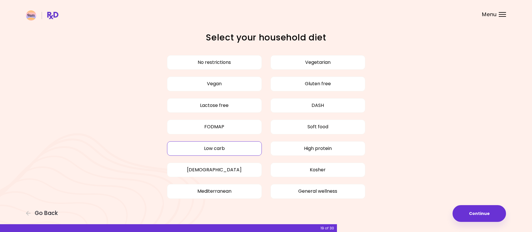
click at [240, 147] on button "Low carb" at bounding box center [214, 148] width 95 height 14
click at [496, 217] on button "Continue" at bounding box center [479, 213] width 53 height 17
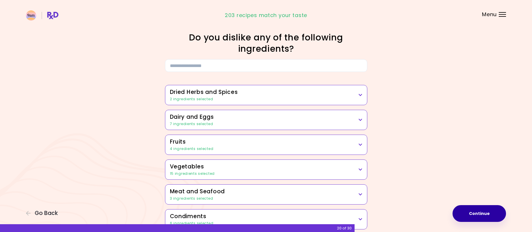
click at [495, 217] on button "Continue" at bounding box center [479, 213] width 53 height 17
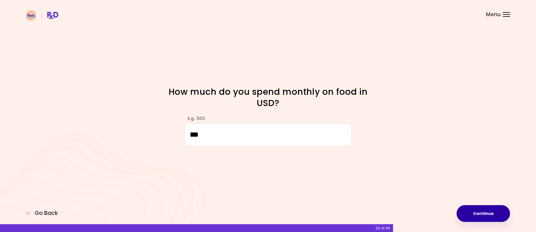
click at [469, 214] on button "Continue" at bounding box center [483, 213] width 53 height 17
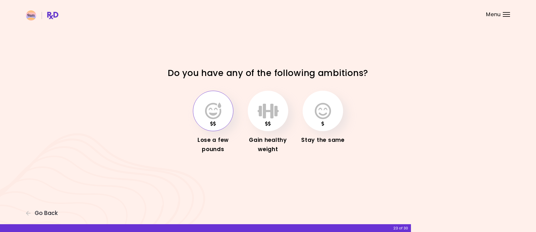
click at [209, 110] on icon "button" at bounding box center [213, 111] width 16 height 17
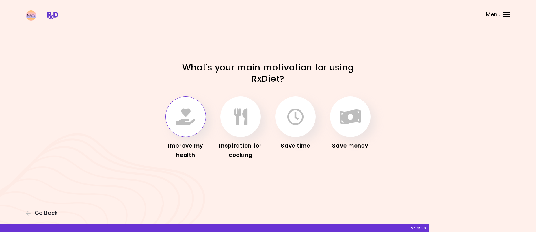
click at [187, 116] on icon "button" at bounding box center [186, 116] width 19 height 17
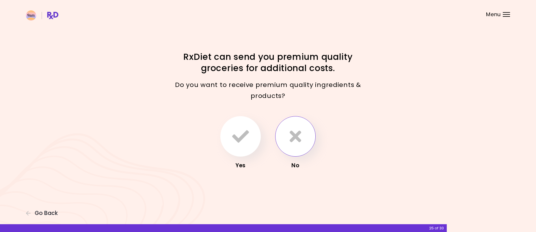
click at [299, 144] on icon "button" at bounding box center [296, 136] width 12 height 17
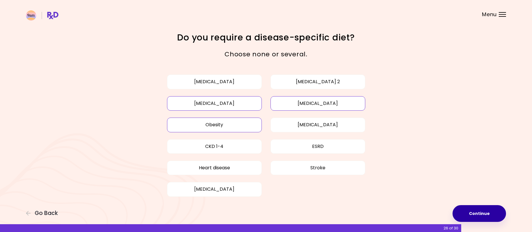
click at [466, 212] on button "Continue" at bounding box center [479, 213] width 53 height 17
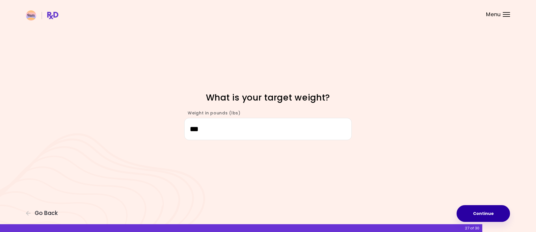
click at [467, 211] on button "Continue" at bounding box center [483, 213] width 53 height 17
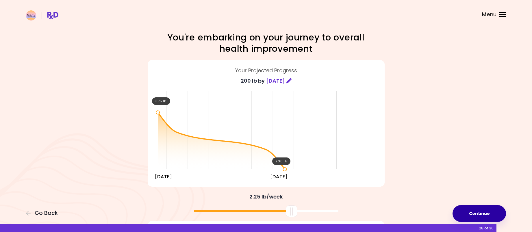
click at [471, 211] on button "Continue" at bounding box center [479, 213] width 53 height 17
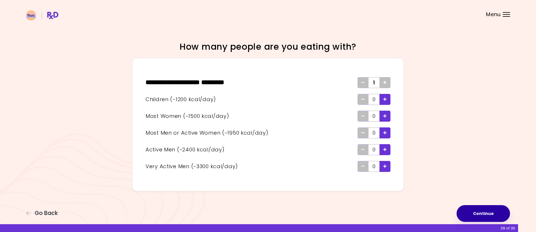
click at [481, 212] on button "Continue" at bounding box center [483, 213] width 53 height 17
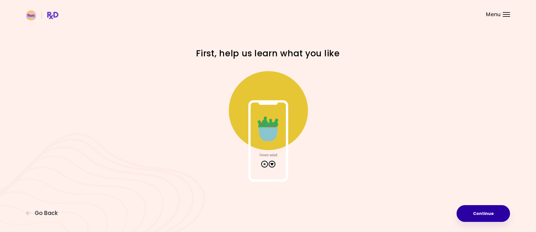
click at [481, 212] on button "Continue" at bounding box center [483, 213] width 53 height 17
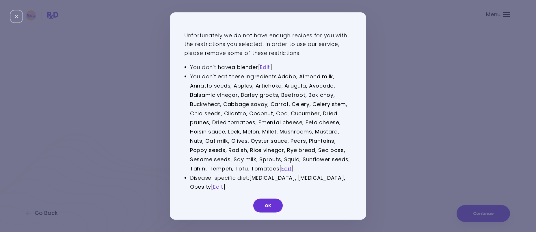
click at [267, 66] on link "Edit" at bounding box center [265, 67] width 10 height 7
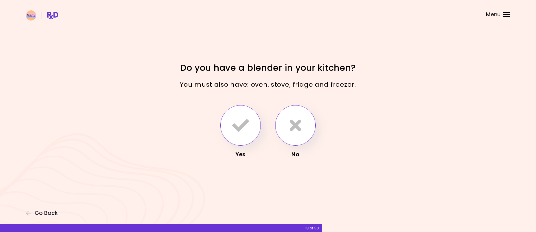
click at [233, 116] on button "button" at bounding box center [240, 125] width 40 height 40
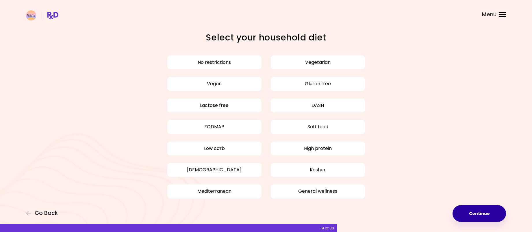
click at [474, 211] on button "Continue" at bounding box center [479, 213] width 53 height 17
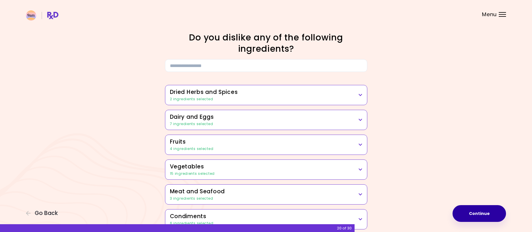
click at [483, 214] on button "Continue" at bounding box center [479, 213] width 53 height 17
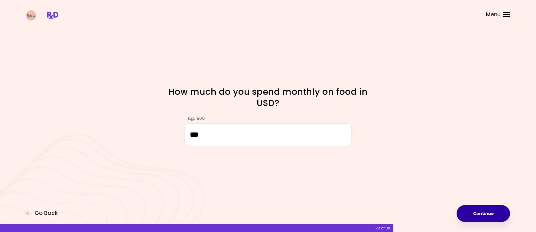
click at [485, 215] on button "Continue" at bounding box center [483, 213] width 53 height 17
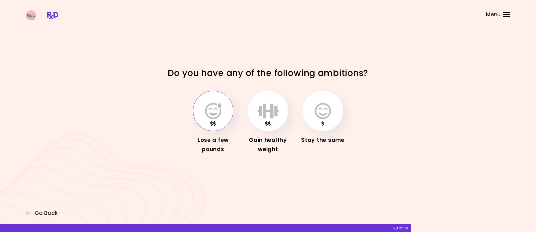
click at [211, 109] on icon "button" at bounding box center [213, 111] width 16 height 17
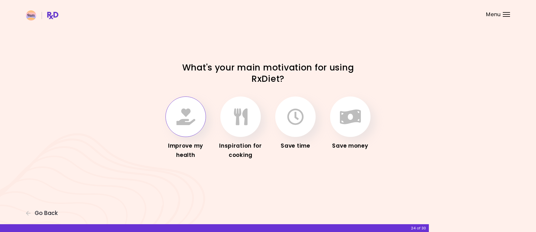
click at [190, 114] on icon "button" at bounding box center [186, 116] width 19 height 17
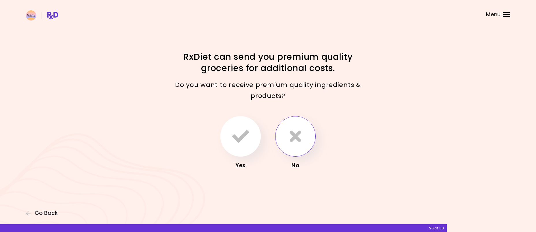
click at [295, 147] on button "button" at bounding box center [295, 136] width 40 height 40
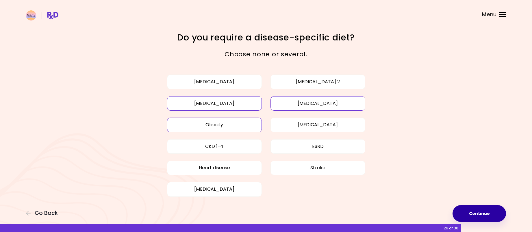
click at [482, 218] on button "Continue" at bounding box center [479, 213] width 53 height 17
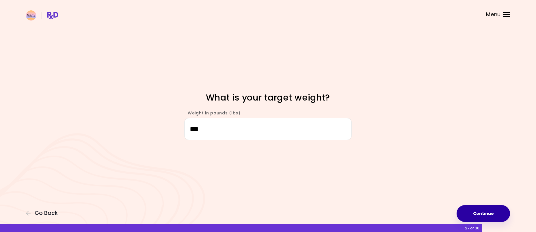
click at [482, 218] on button "Continue" at bounding box center [483, 213] width 53 height 17
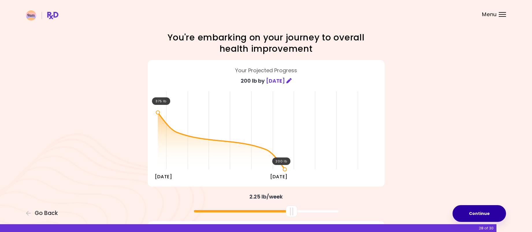
click at [483, 218] on button "Continue" at bounding box center [479, 213] width 53 height 17
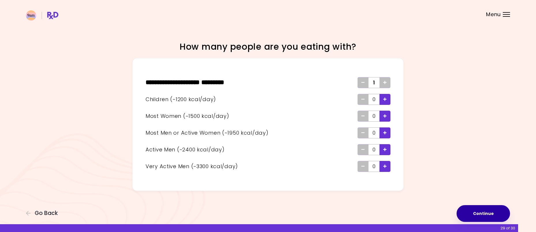
click at [488, 215] on button "Continue" at bounding box center [483, 213] width 53 height 17
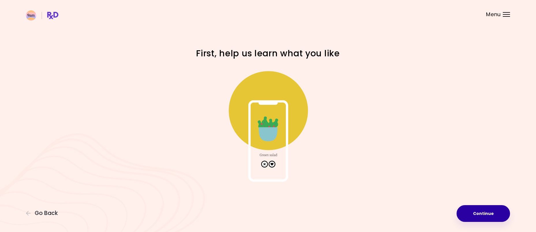
click at [489, 215] on button "Continue" at bounding box center [483, 213] width 53 height 17
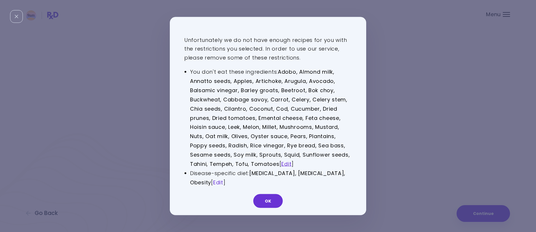
click at [223, 183] on link "Edit" at bounding box center [218, 182] width 10 height 7
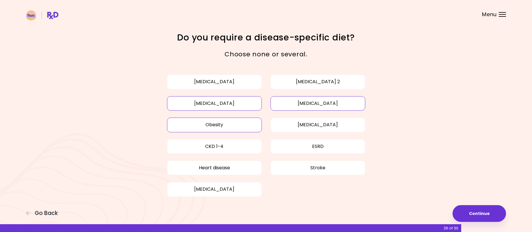
click at [231, 109] on button "[MEDICAL_DATA]" at bounding box center [214, 103] width 95 height 14
click at [303, 107] on button "[MEDICAL_DATA]" at bounding box center [317, 103] width 95 height 14
drag, startPoint x: 223, startPoint y: 127, endPoint x: 227, endPoint y: 126, distance: 4.3
click at [223, 127] on button "Obesity" at bounding box center [214, 125] width 95 height 14
click at [215, 125] on button "Obesity" at bounding box center [214, 125] width 95 height 14
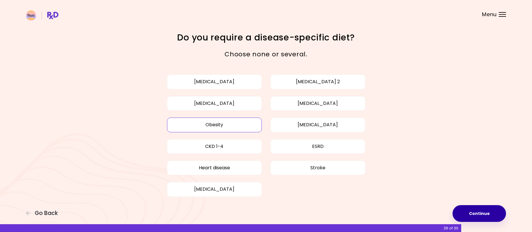
click at [488, 212] on button "Continue" at bounding box center [479, 213] width 53 height 17
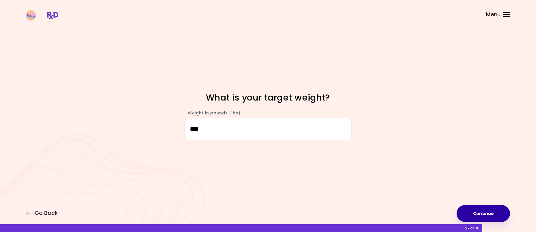
click at [488, 212] on button "Continue" at bounding box center [483, 213] width 53 height 17
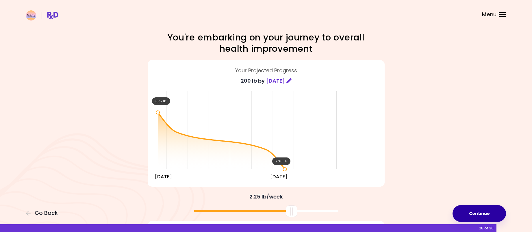
click at [488, 212] on button "Continue" at bounding box center [479, 213] width 53 height 17
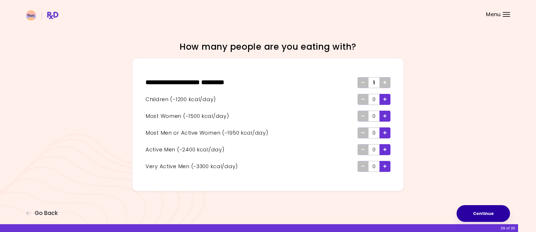
click at [488, 212] on button "Continue" at bounding box center [483, 213] width 53 height 17
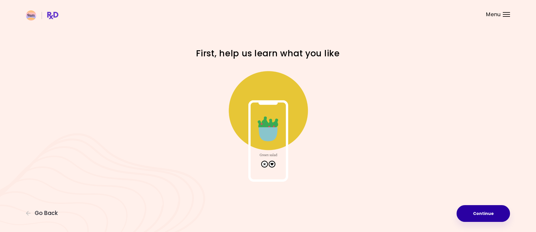
click at [488, 212] on button "Continue" at bounding box center [483, 213] width 53 height 17
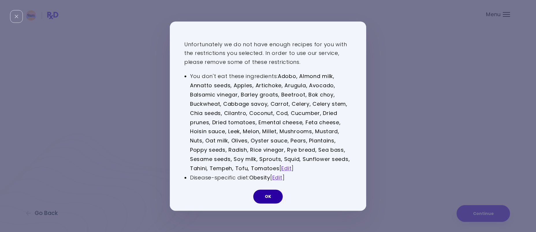
click at [272, 199] on button "OK" at bounding box center [267, 197] width 29 height 14
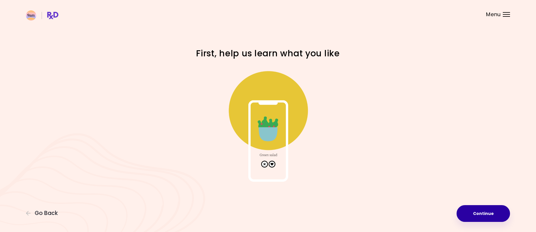
click at [484, 212] on button "Continue" at bounding box center [483, 213] width 53 height 17
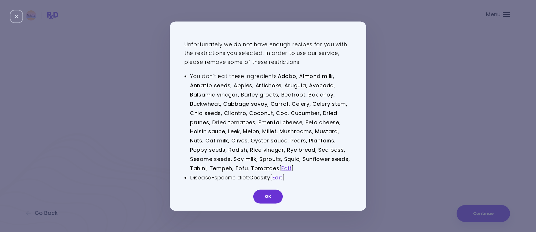
click at [280, 175] on link "Edit" at bounding box center [277, 177] width 10 height 7
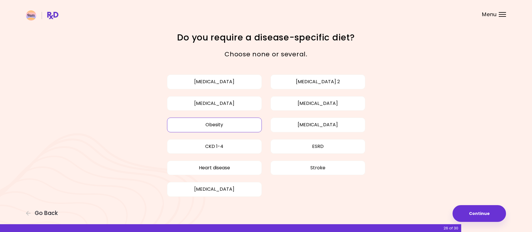
click at [231, 126] on button "Obesity" at bounding box center [214, 125] width 95 height 14
click at [484, 217] on button "Continue" at bounding box center [479, 213] width 53 height 17
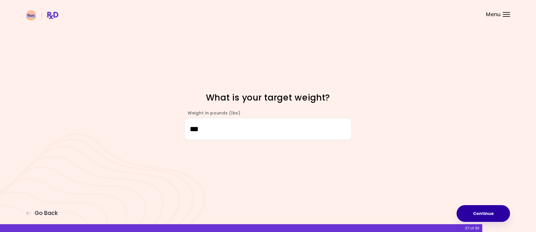
click at [486, 214] on button "Continue" at bounding box center [483, 213] width 53 height 17
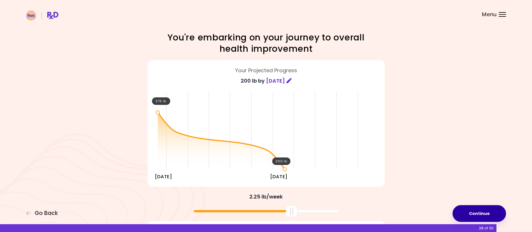
click at [485, 214] on button "Continue" at bounding box center [479, 213] width 53 height 17
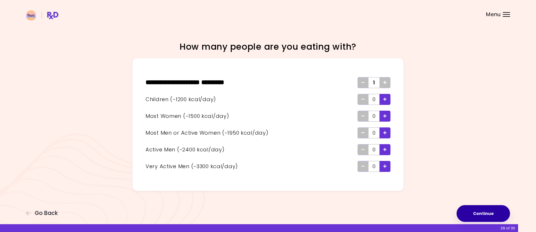
click at [485, 214] on button "Continue" at bounding box center [483, 213] width 53 height 17
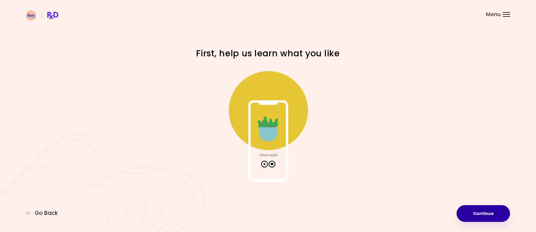
click at [498, 217] on button "Continue" at bounding box center [483, 213] width 53 height 17
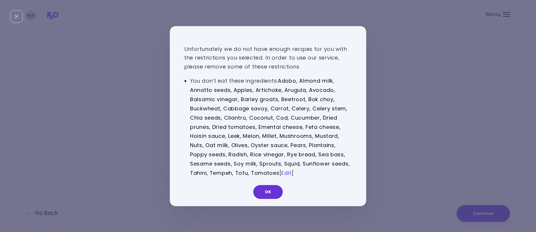
click at [284, 175] on link "Edit" at bounding box center [286, 172] width 10 height 7
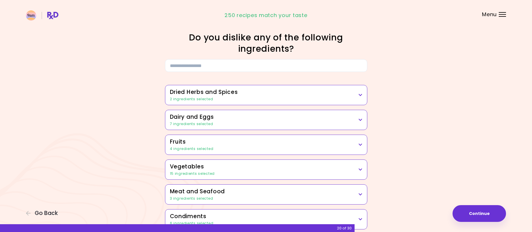
click at [357, 98] on div "2 ingredients selected" at bounding box center [266, 99] width 192 height 5
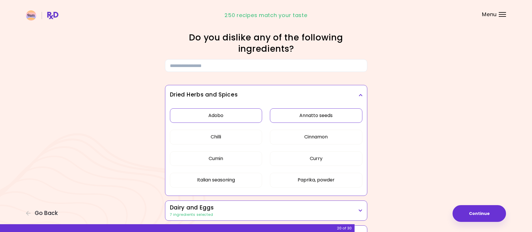
click at [238, 119] on button "Adobo" at bounding box center [216, 115] width 92 height 14
click at [272, 117] on button "Annatto seeds" at bounding box center [316, 115] width 92 height 14
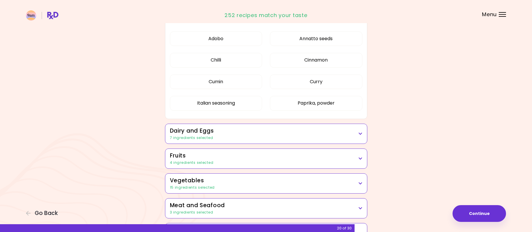
scroll to position [87, 0]
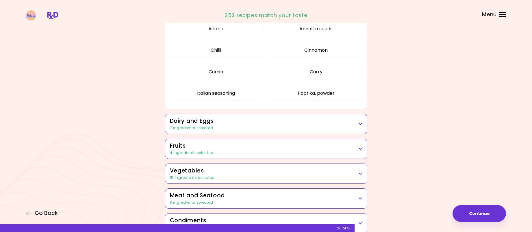
click at [361, 128] on div "7 ingredients selected" at bounding box center [266, 127] width 192 height 5
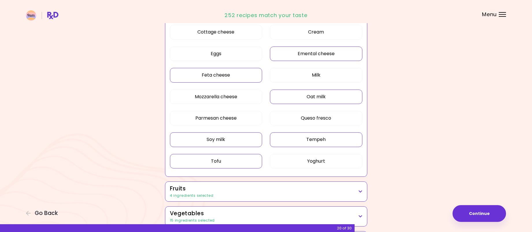
scroll to position [231, 0]
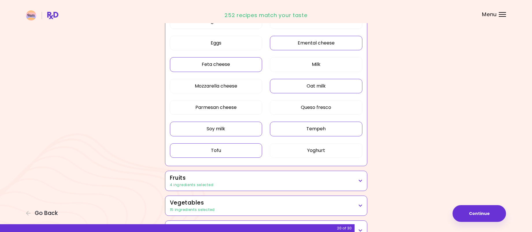
click at [359, 181] on icon at bounding box center [361, 181] width 4 height 4
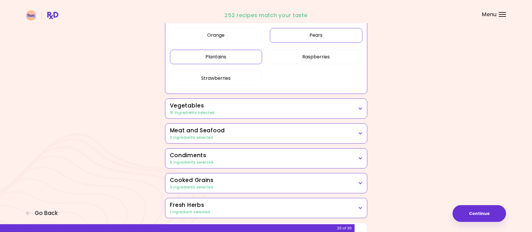
scroll to position [462, 0]
click at [358, 110] on div "15 ingredients selected" at bounding box center [266, 112] width 192 height 5
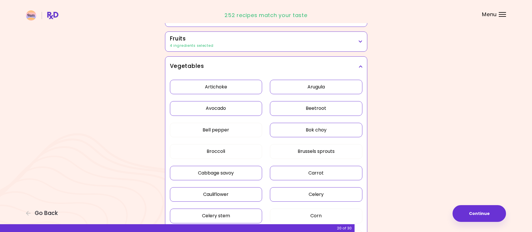
scroll to position [101, 0]
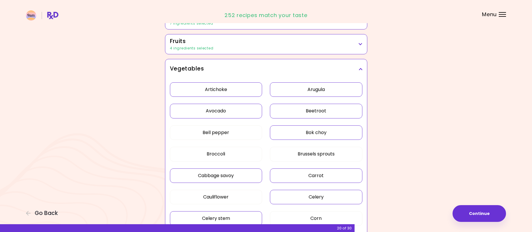
click at [240, 91] on button "Artichoke" at bounding box center [216, 89] width 92 height 14
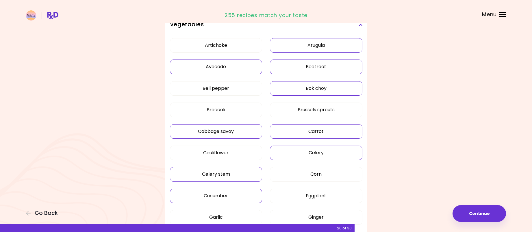
scroll to position [158, 0]
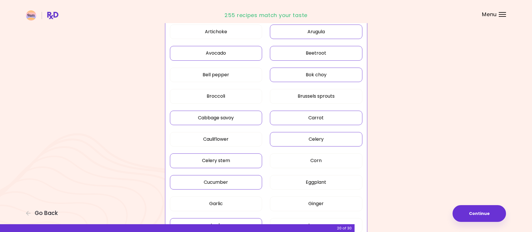
click at [304, 120] on button "Carrot" at bounding box center [316, 118] width 92 height 14
click at [236, 163] on button "Celery stem" at bounding box center [216, 160] width 92 height 14
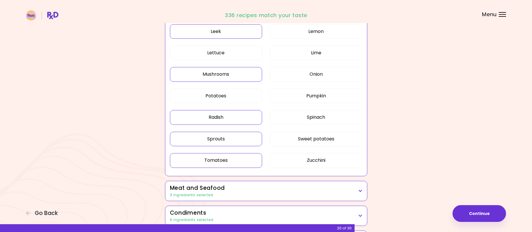
scroll to position [361, 0]
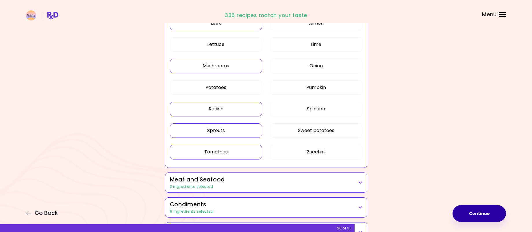
click at [479, 214] on button "Continue" at bounding box center [479, 213] width 53 height 17
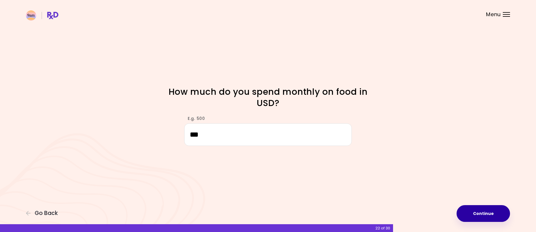
click at [480, 212] on button "Continue" at bounding box center [483, 213] width 53 height 17
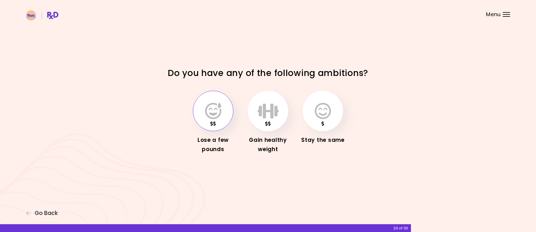
click at [206, 114] on icon "button" at bounding box center [213, 111] width 16 height 17
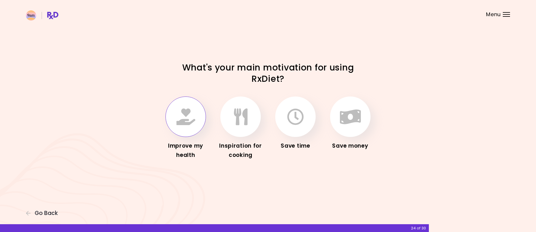
click at [171, 125] on button "button" at bounding box center [186, 117] width 40 height 40
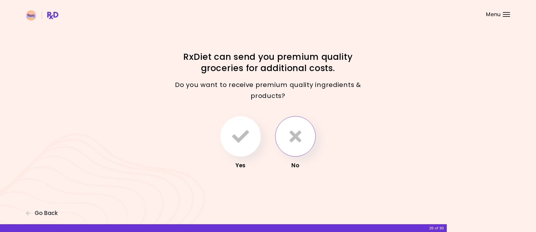
click at [290, 143] on button "button" at bounding box center [295, 136] width 40 height 40
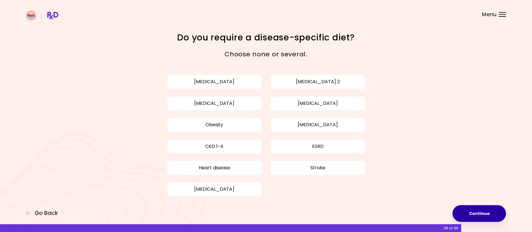
click at [474, 209] on button "Continue" at bounding box center [479, 213] width 53 height 17
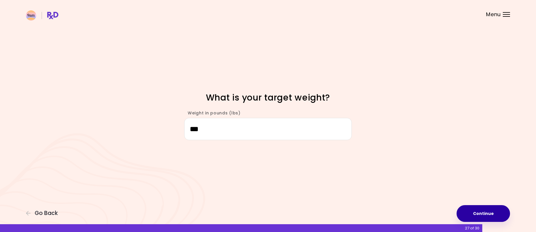
click at [481, 212] on button "Continue" at bounding box center [483, 213] width 53 height 17
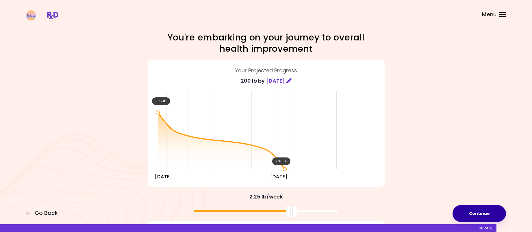
click at [481, 212] on button "Continue" at bounding box center [479, 213] width 53 height 17
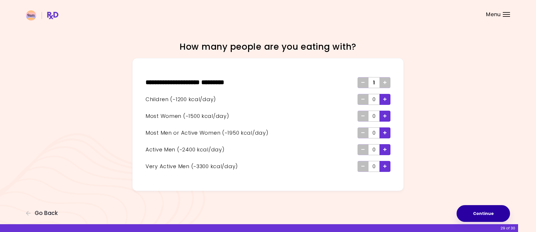
click at [484, 212] on button "Continue" at bounding box center [483, 213] width 53 height 17
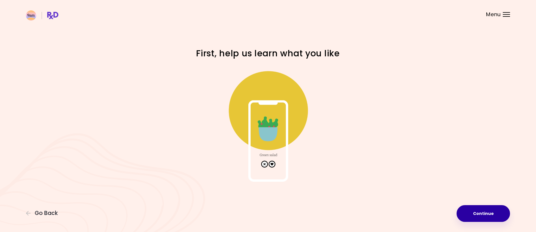
click at [481, 212] on button "Continue" at bounding box center [483, 213] width 53 height 17
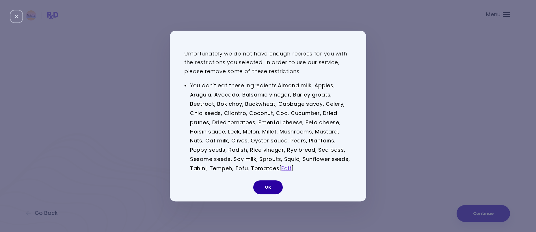
click at [276, 192] on button "OK" at bounding box center [267, 187] width 29 height 14
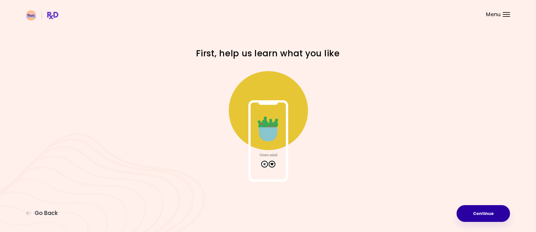
click at [494, 215] on button "Continue" at bounding box center [483, 213] width 53 height 17
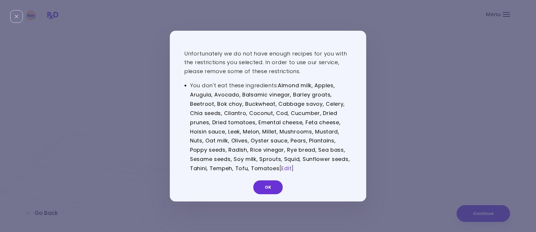
click at [286, 169] on link "Edit" at bounding box center [286, 168] width 10 height 7
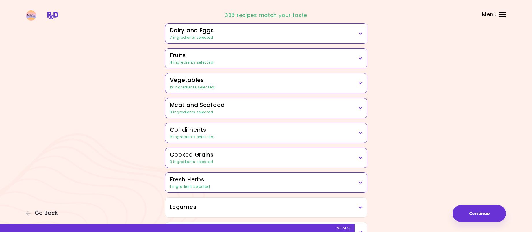
scroll to position [87, 0]
click at [317, 79] on h3 "Vegetables" at bounding box center [266, 80] width 192 height 8
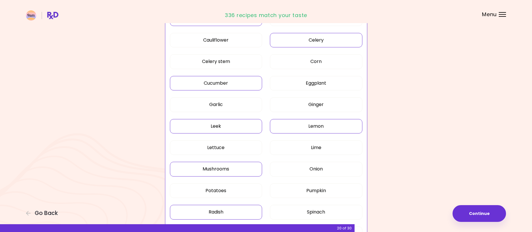
scroll to position [318, 0]
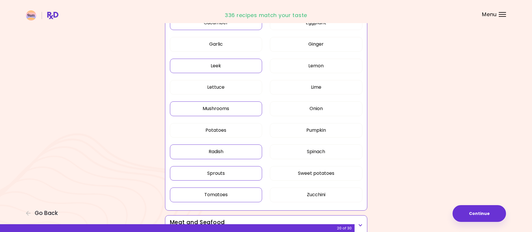
click at [245, 195] on button "Tomatoes" at bounding box center [216, 195] width 92 height 14
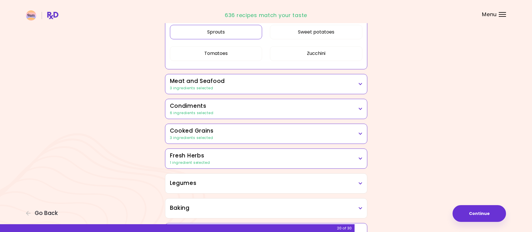
scroll to position [462, 0]
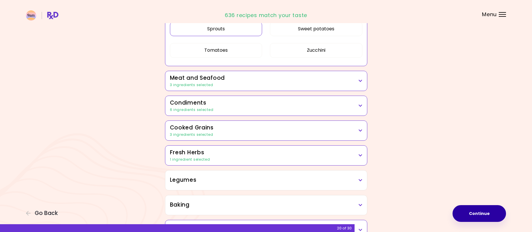
click at [481, 212] on button "Continue" at bounding box center [479, 213] width 53 height 17
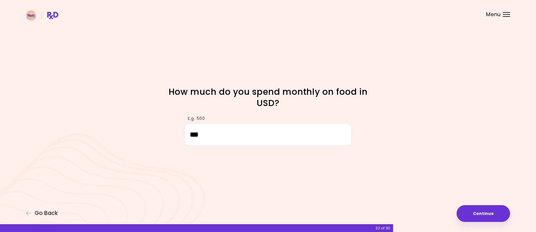
click at [485, 222] on button "Continue" at bounding box center [483, 213] width 53 height 17
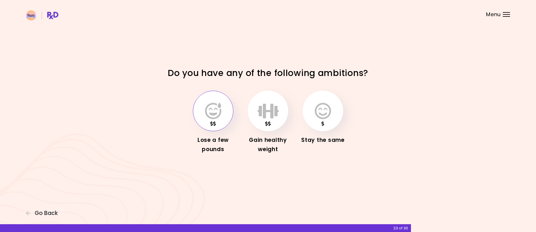
click at [217, 120] on button "button" at bounding box center [213, 111] width 40 height 40
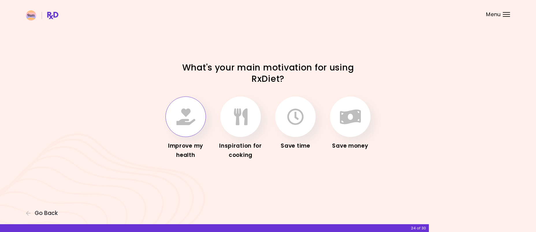
click at [191, 118] on icon "button" at bounding box center [186, 116] width 19 height 17
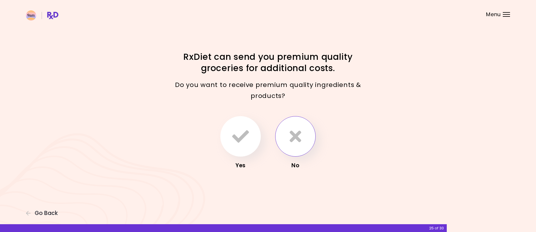
click at [284, 133] on button "button" at bounding box center [295, 136] width 40 height 40
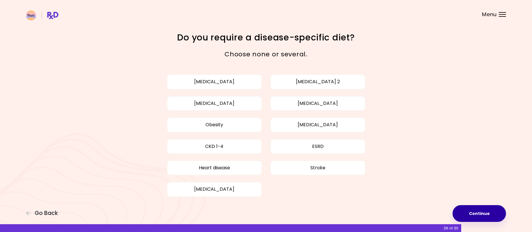
click at [468, 209] on button "Continue" at bounding box center [479, 213] width 53 height 17
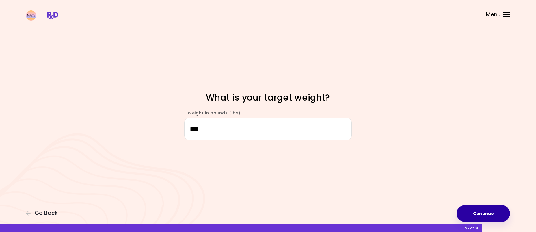
click at [473, 210] on button "Continue" at bounding box center [483, 213] width 53 height 17
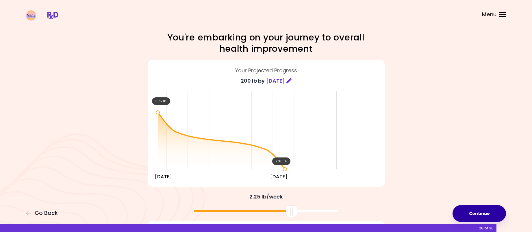
click at [474, 210] on button "Continue" at bounding box center [479, 213] width 53 height 17
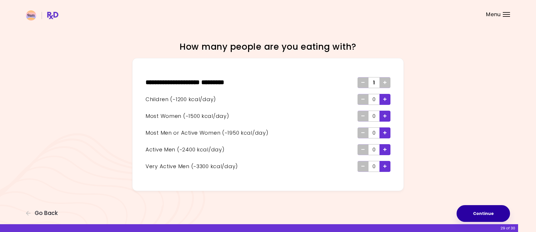
click at [486, 213] on button "Continue" at bounding box center [483, 213] width 53 height 17
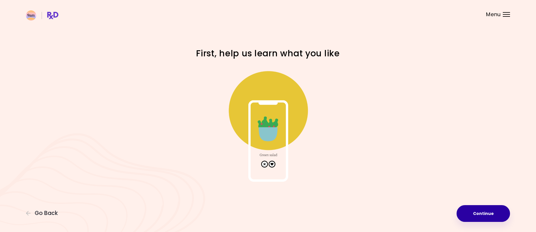
click at [479, 218] on button "Continue" at bounding box center [483, 213] width 53 height 17
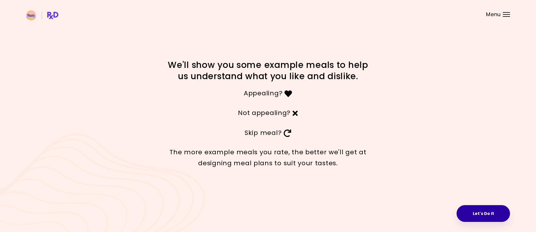
click at [475, 211] on button "Let's Do It" at bounding box center [483, 213] width 53 height 17
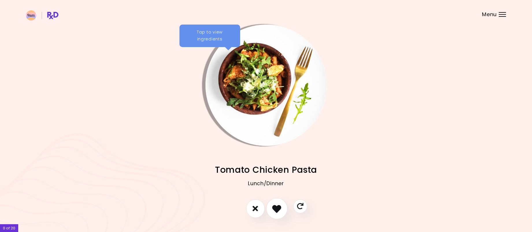
click at [276, 210] on icon "I like this recipe" at bounding box center [276, 208] width 9 height 9
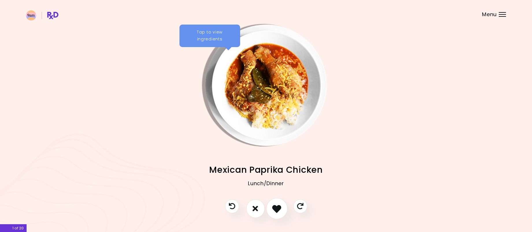
click at [279, 210] on icon "I like this recipe" at bounding box center [276, 208] width 9 height 9
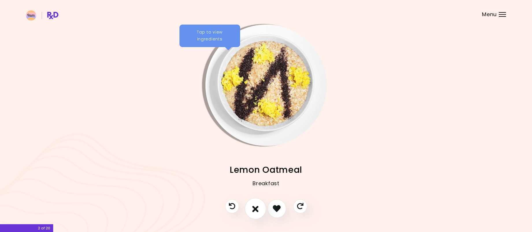
click at [259, 210] on button "I don't like this recipe" at bounding box center [255, 208] width 21 height 21
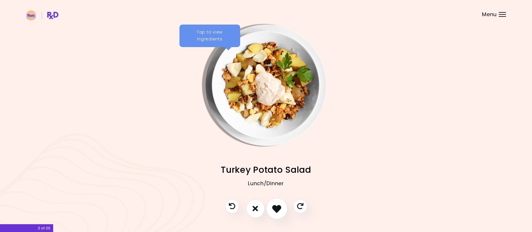
click at [272, 210] on icon "I like this recipe" at bounding box center [276, 208] width 9 height 9
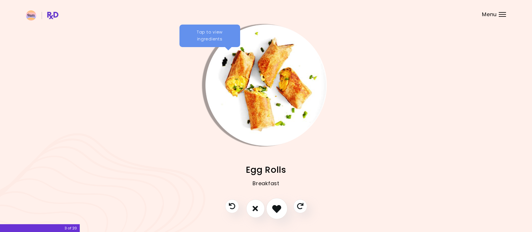
click at [278, 210] on icon "I like this recipe" at bounding box center [276, 208] width 9 height 9
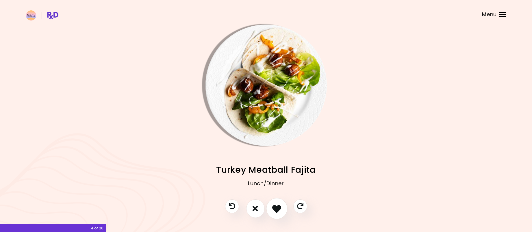
click at [276, 210] on icon "I like this recipe" at bounding box center [276, 208] width 9 height 9
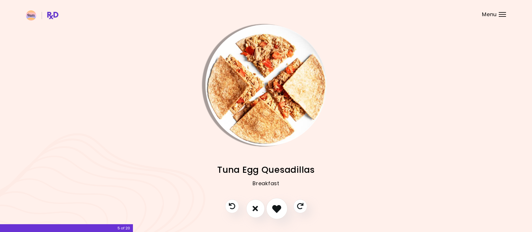
click at [276, 210] on icon "I like this recipe" at bounding box center [276, 208] width 9 height 9
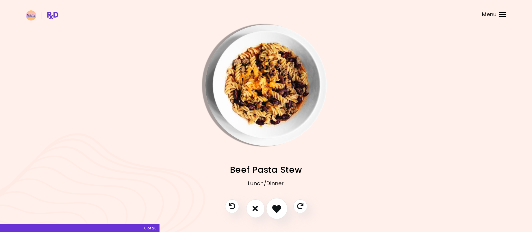
click at [276, 210] on icon "I like this recipe" at bounding box center [276, 208] width 9 height 9
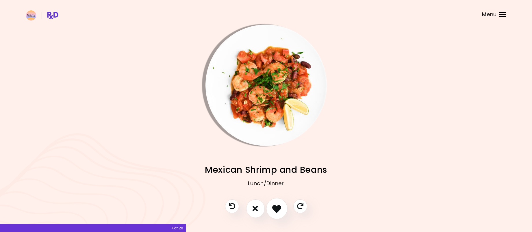
click at [276, 210] on icon "I like this recipe" at bounding box center [276, 208] width 9 height 9
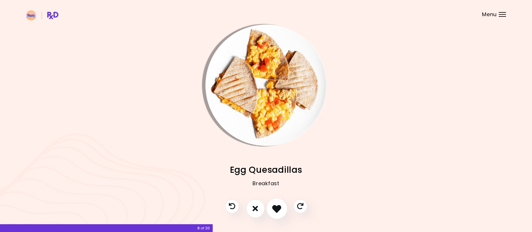
click at [276, 210] on icon "I like this recipe" at bounding box center [276, 208] width 9 height 9
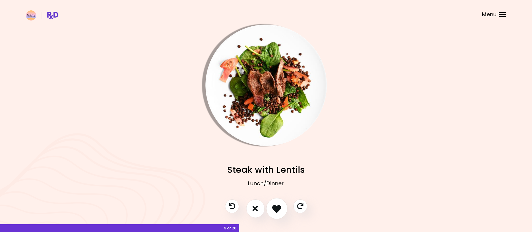
click at [276, 210] on icon "I like this recipe" at bounding box center [276, 208] width 9 height 9
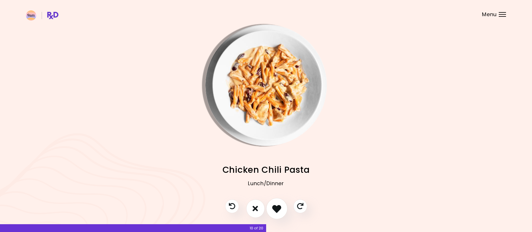
click at [276, 210] on icon "I like this recipe" at bounding box center [276, 208] width 9 height 9
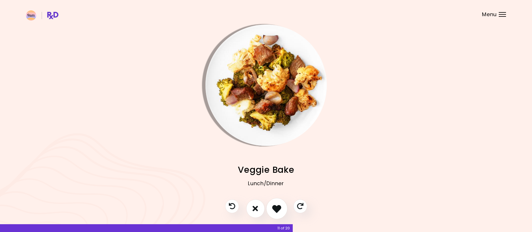
click at [276, 210] on icon "I like this recipe" at bounding box center [276, 208] width 9 height 9
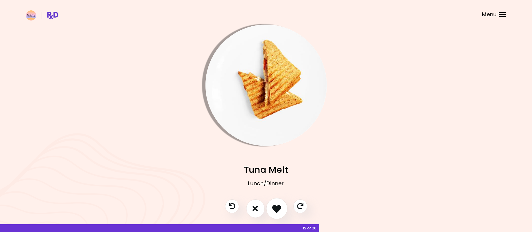
click at [275, 210] on icon "I like this recipe" at bounding box center [276, 208] width 9 height 9
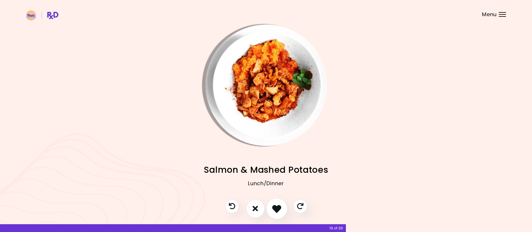
click at [274, 210] on icon "I like this recipe" at bounding box center [276, 208] width 9 height 9
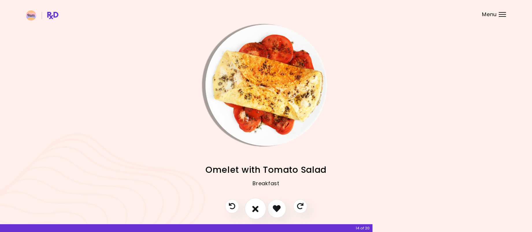
click at [256, 211] on icon "I don't like this recipe" at bounding box center [255, 208] width 6 height 9
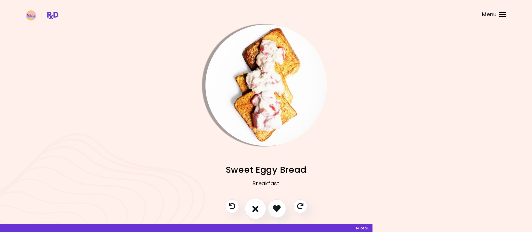
click at [257, 210] on icon "I don't like this recipe" at bounding box center [255, 208] width 6 height 9
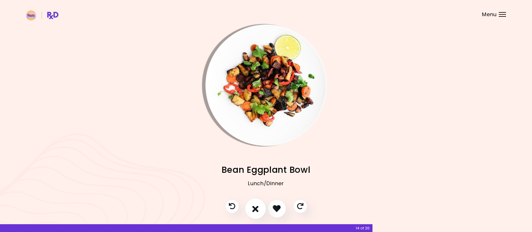
click at [258, 210] on icon "I don't like this recipe" at bounding box center [255, 208] width 6 height 9
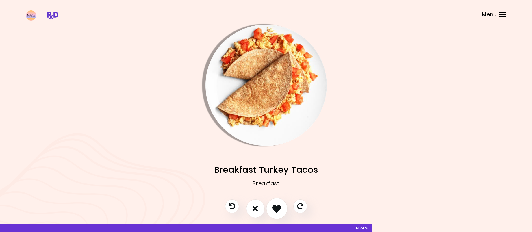
click at [273, 211] on icon "I like this recipe" at bounding box center [276, 208] width 9 height 9
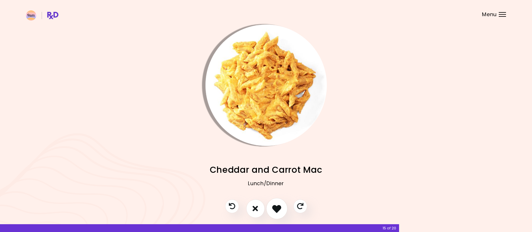
click at [272, 211] on icon "I like this recipe" at bounding box center [276, 208] width 9 height 9
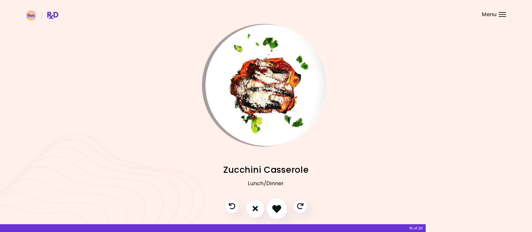
click at [272, 211] on icon "I like this recipe" at bounding box center [276, 208] width 9 height 9
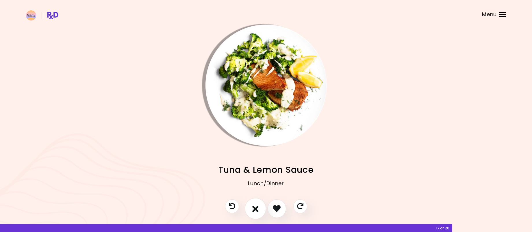
click at [262, 209] on button "I don't like this recipe" at bounding box center [255, 208] width 21 height 21
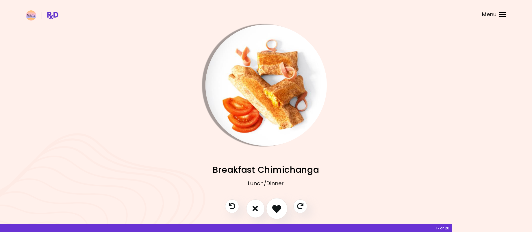
click at [276, 210] on icon "I like this recipe" at bounding box center [276, 208] width 9 height 9
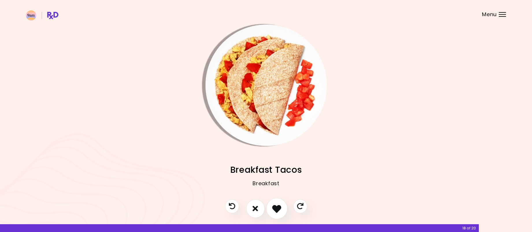
click at [276, 210] on icon "I like this recipe" at bounding box center [276, 208] width 9 height 9
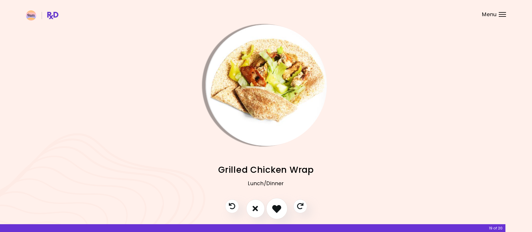
click at [275, 210] on icon "I like this recipe" at bounding box center [276, 208] width 9 height 9
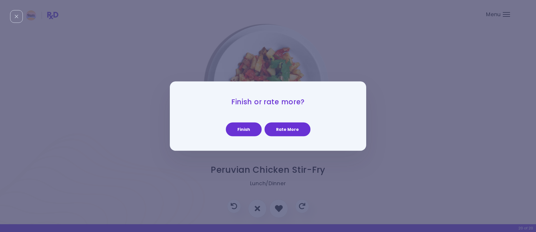
click at [281, 122] on div "Finish Rate More" at bounding box center [268, 127] width 168 height 20
click at [283, 125] on button "Rate More" at bounding box center [288, 130] width 46 height 14
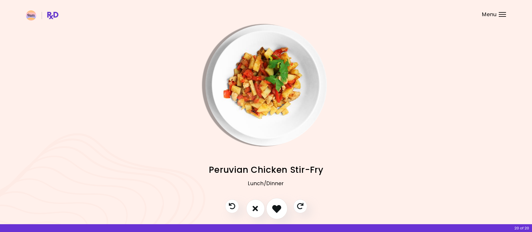
click at [274, 210] on icon "I like this recipe" at bounding box center [276, 208] width 9 height 9
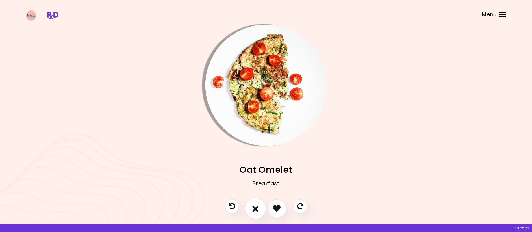
click at [254, 212] on icon "I don't like this recipe" at bounding box center [255, 208] width 6 height 9
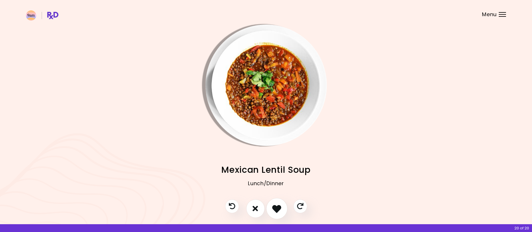
click at [275, 210] on icon "I like this recipe" at bounding box center [276, 208] width 9 height 9
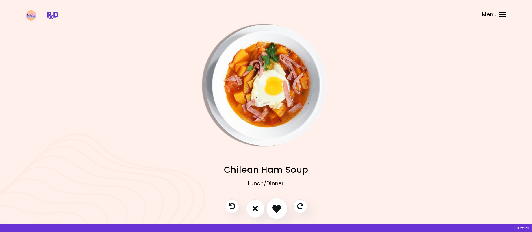
click at [275, 210] on icon "I like this recipe" at bounding box center [276, 208] width 9 height 9
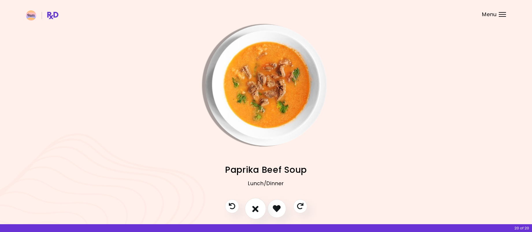
click at [261, 208] on button "I don't like this recipe" at bounding box center [255, 208] width 21 height 21
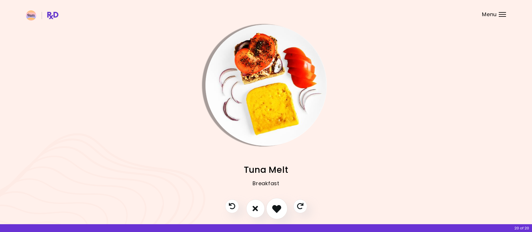
click at [276, 207] on icon "I like this recipe" at bounding box center [276, 208] width 9 height 9
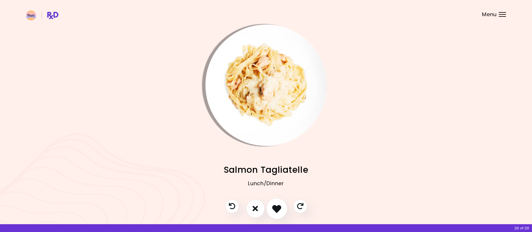
click at [276, 207] on icon "I like this recipe" at bounding box center [276, 208] width 9 height 9
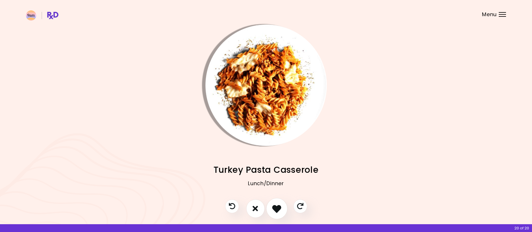
click at [276, 207] on icon "I like this recipe" at bounding box center [276, 208] width 9 height 9
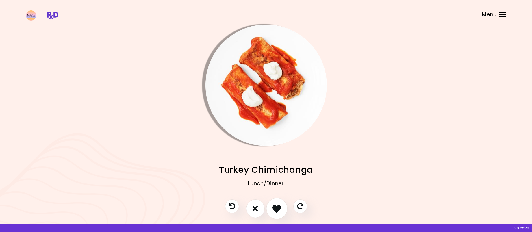
click at [276, 207] on icon "I like this recipe" at bounding box center [276, 208] width 9 height 9
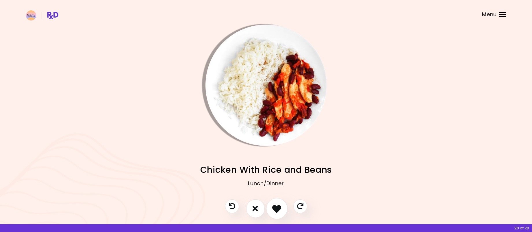
click at [274, 208] on icon "I like this recipe" at bounding box center [276, 208] width 9 height 9
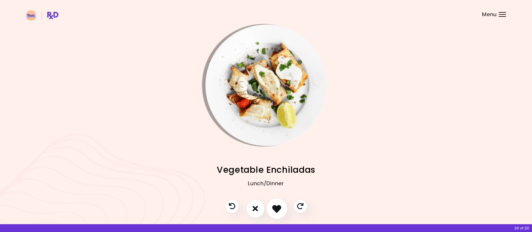
click at [274, 207] on icon "I like this recipe" at bounding box center [276, 208] width 9 height 9
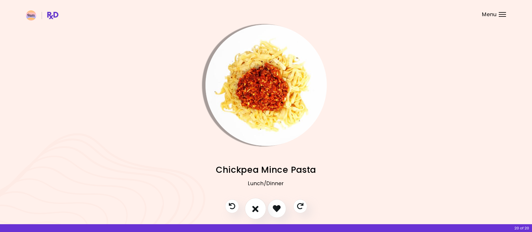
click at [257, 209] on icon "I don't like this recipe" at bounding box center [255, 208] width 6 height 9
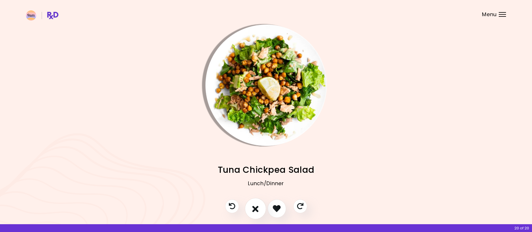
click at [258, 208] on icon "I don't like this recipe" at bounding box center [255, 208] width 6 height 9
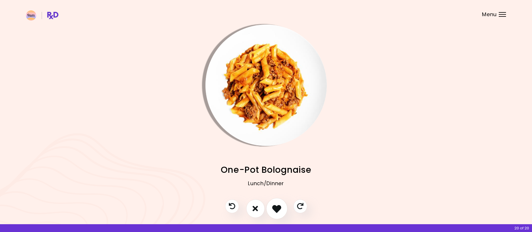
click at [277, 208] on icon "I like this recipe" at bounding box center [276, 208] width 9 height 9
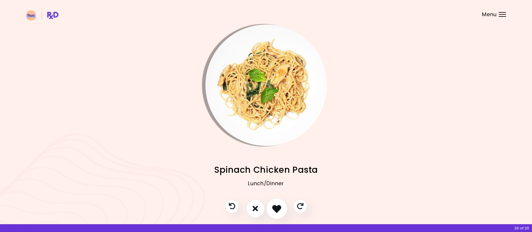
click at [277, 208] on icon "I like this recipe" at bounding box center [276, 208] width 9 height 9
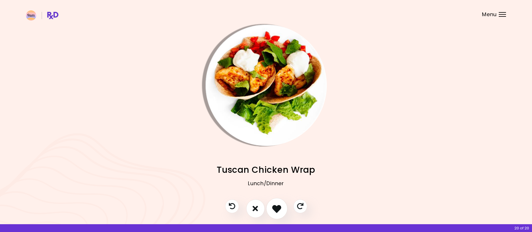
click at [277, 208] on icon "I like this recipe" at bounding box center [276, 208] width 9 height 9
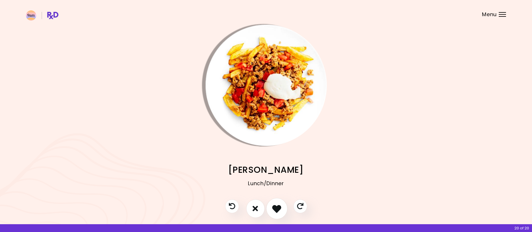
click at [277, 208] on icon "I like this recipe" at bounding box center [276, 208] width 9 height 9
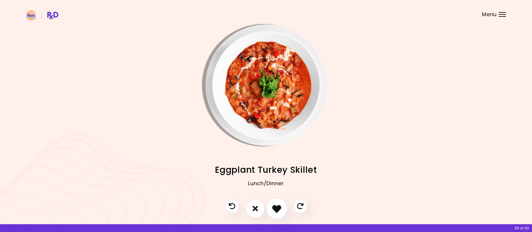
click at [274, 210] on icon "I like this recipe" at bounding box center [276, 208] width 9 height 9
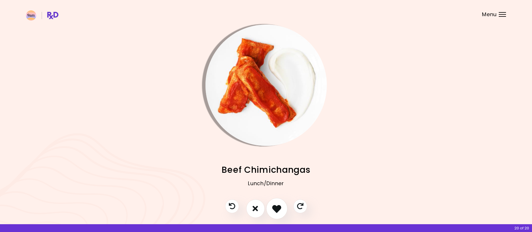
click at [274, 210] on icon "I like this recipe" at bounding box center [276, 208] width 9 height 9
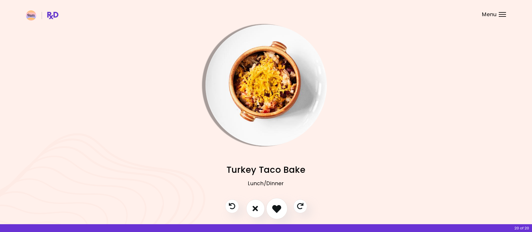
click at [269, 212] on button "I like this recipe" at bounding box center [276, 208] width 21 height 21
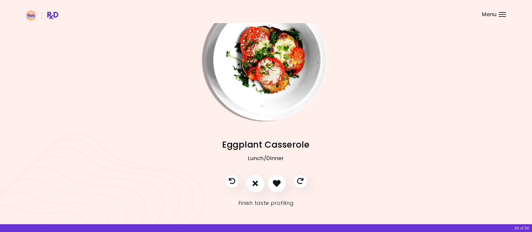
scroll to position [25, 0]
click at [282, 203] on link "Finish taste profiling" at bounding box center [265, 202] width 55 height 9
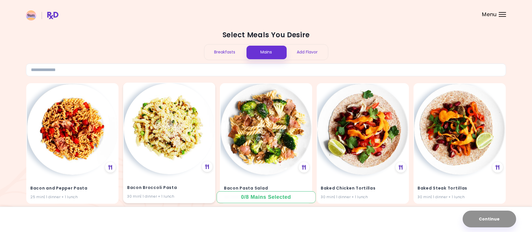
click at [172, 146] on img at bounding box center [169, 128] width 91 height 91
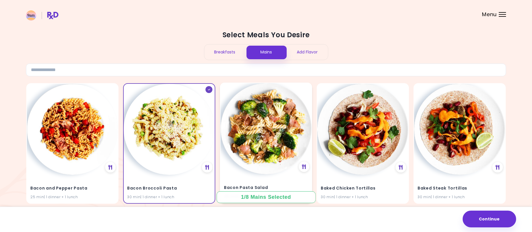
click at [256, 143] on img at bounding box center [265, 128] width 91 height 91
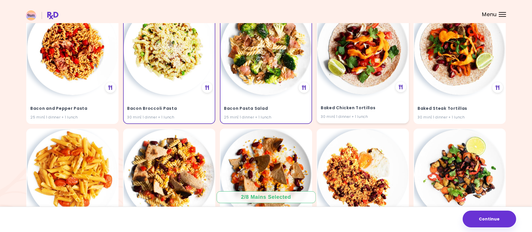
scroll to position [87, 0]
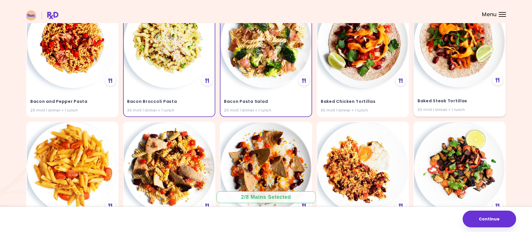
click at [458, 50] on img at bounding box center [459, 42] width 91 height 91
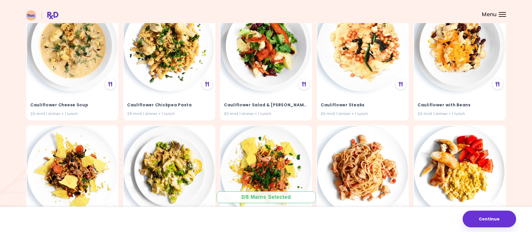
scroll to position [1103, 0]
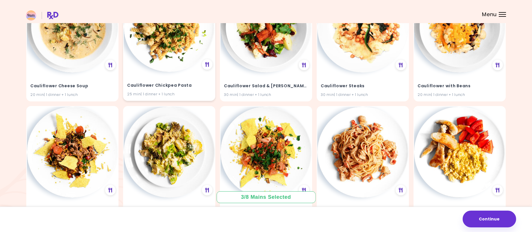
click at [170, 50] on img at bounding box center [169, 26] width 91 height 91
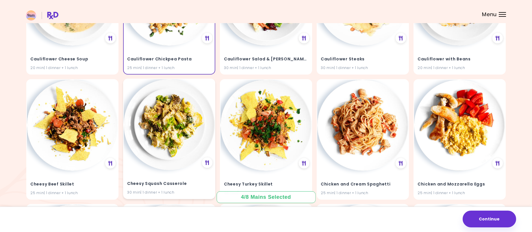
scroll to position [1132, 0]
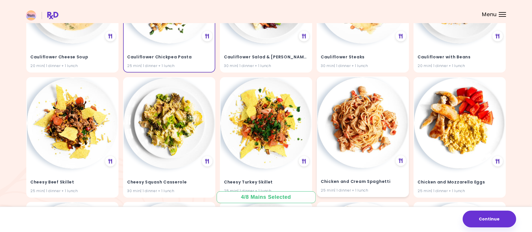
click at [364, 130] on img at bounding box center [362, 122] width 91 height 91
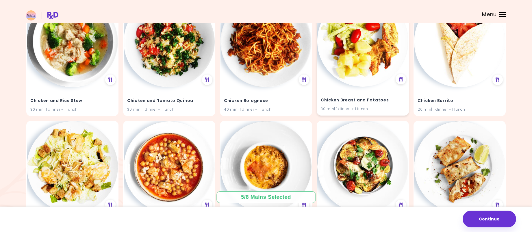
scroll to position [1392, 0]
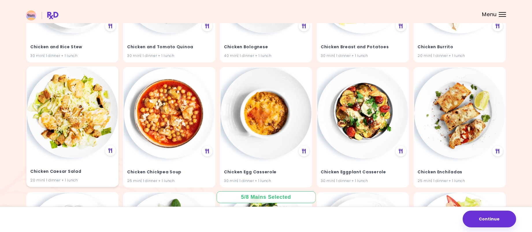
click at [61, 123] on img at bounding box center [72, 112] width 91 height 91
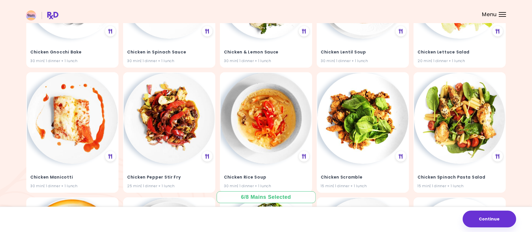
scroll to position [1652, 0]
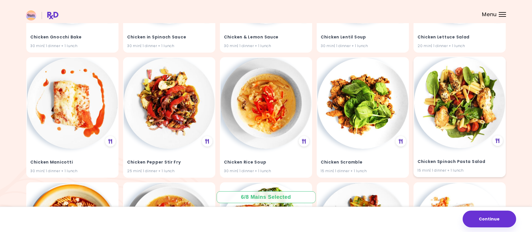
click at [472, 115] on img at bounding box center [459, 102] width 91 height 91
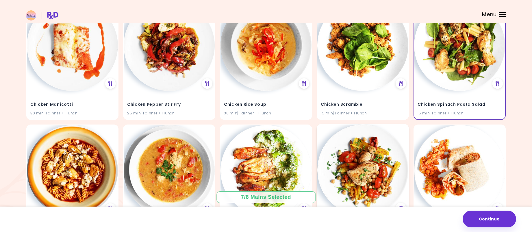
scroll to position [1768, 0]
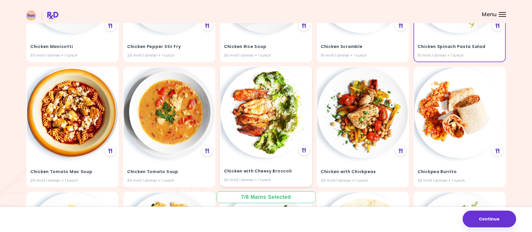
click at [261, 111] on img at bounding box center [265, 112] width 91 height 91
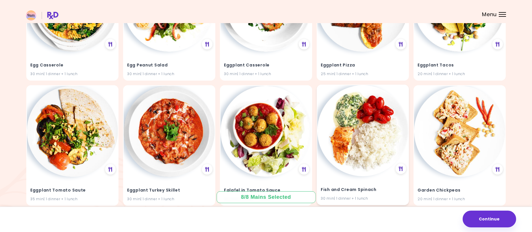
scroll to position [2317, 0]
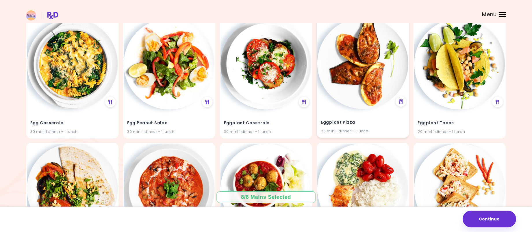
click at [350, 99] on img at bounding box center [362, 63] width 91 height 91
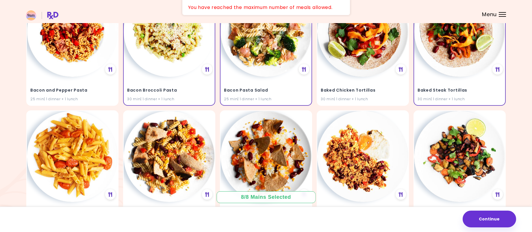
scroll to position [5, 0]
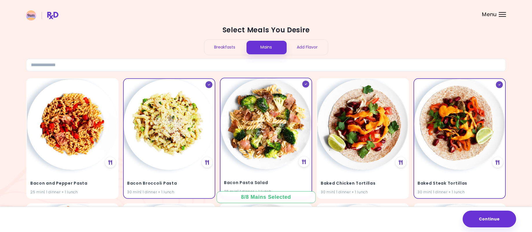
click at [270, 119] on img at bounding box center [265, 123] width 91 height 91
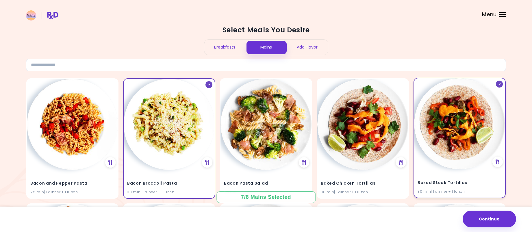
click at [450, 127] on img at bounding box center [459, 123] width 91 height 91
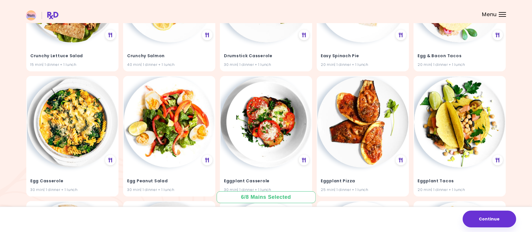
scroll to position [2265, 0]
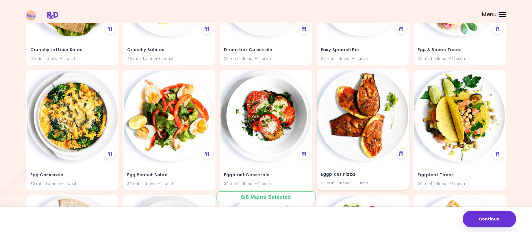
click at [357, 136] on img at bounding box center [362, 115] width 91 height 91
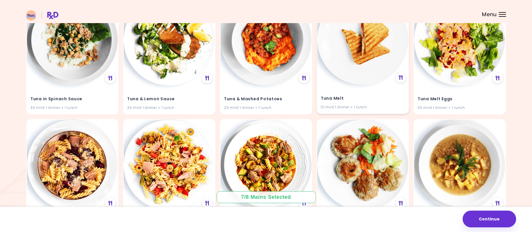
scroll to position [5404, 0]
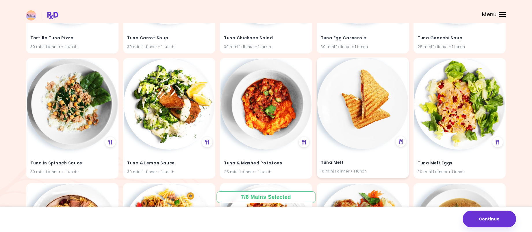
click at [367, 121] on img at bounding box center [362, 103] width 91 height 91
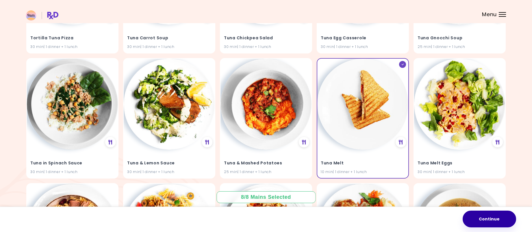
click at [492, 218] on button "Continue" at bounding box center [489, 219] width 53 height 17
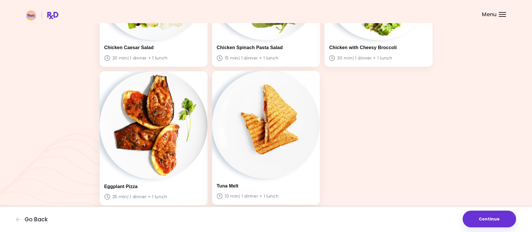
scroll to position [287, 0]
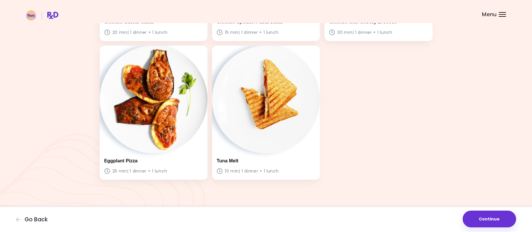
click at [490, 217] on button "Continue" at bounding box center [489, 219] width 53 height 17
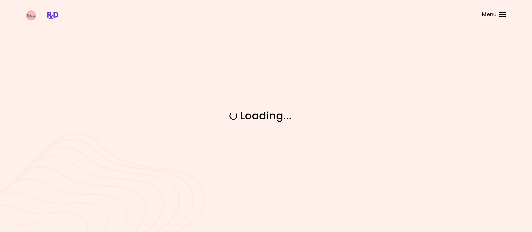
scroll to position [0, 0]
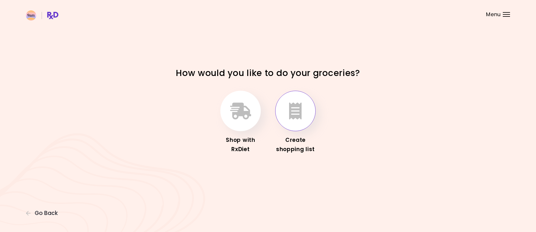
click at [302, 107] on button "button" at bounding box center [295, 111] width 40 height 40
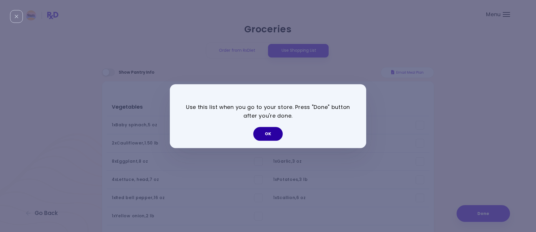
click at [269, 137] on button "OK" at bounding box center [267, 134] width 29 height 14
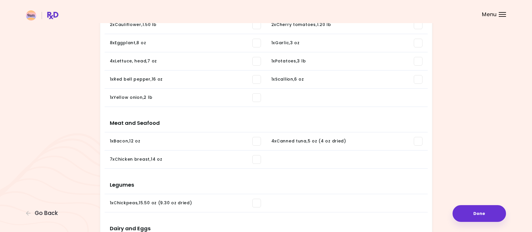
scroll to position [20, 0]
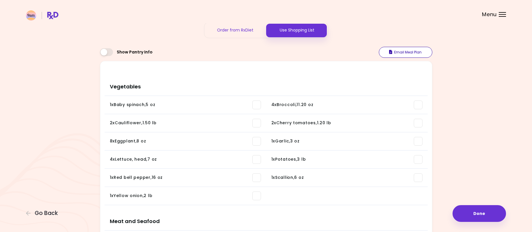
click at [409, 55] on button "Email Meal Plan" at bounding box center [405, 52] width 53 height 11
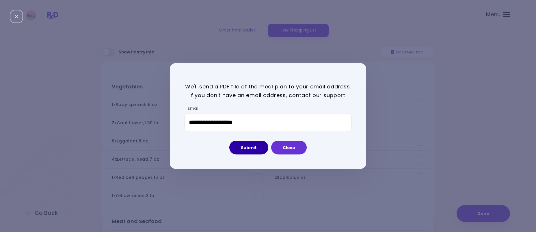
click at [261, 150] on button "Submit" at bounding box center [248, 148] width 39 height 14
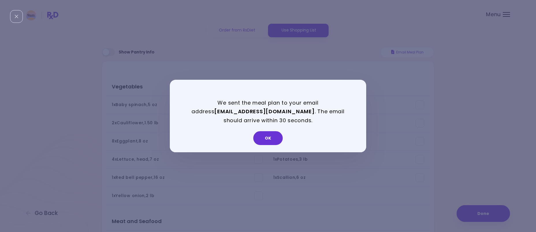
click at [477, 96] on div "We sent the meal plan to your email address [EMAIL_ADDRESS][DOMAIN_NAME] . The …" at bounding box center [268, 116] width 536 height 232
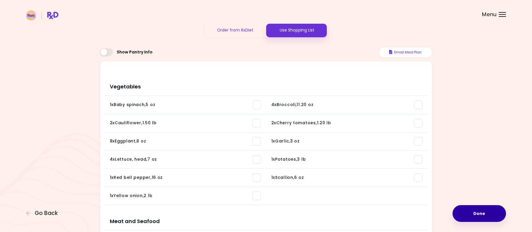
click at [478, 217] on button "Done" at bounding box center [479, 213] width 53 height 17
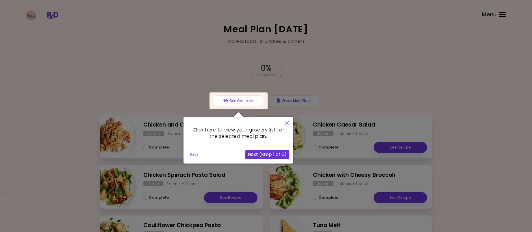
click at [268, 155] on button "Next (Step 1 of 6)" at bounding box center [267, 154] width 44 height 9
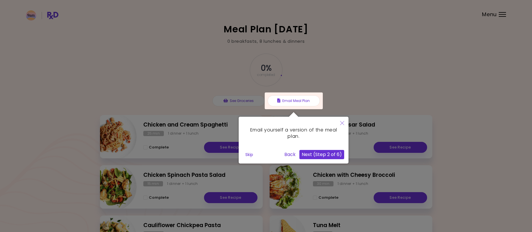
click at [324, 154] on button "Next (Step 2 of 6)" at bounding box center [321, 154] width 45 height 9
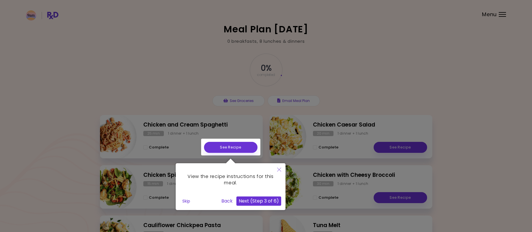
click at [272, 201] on button "Next (Step 3 of 6)" at bounding box center [258, 200] width 45 height 9
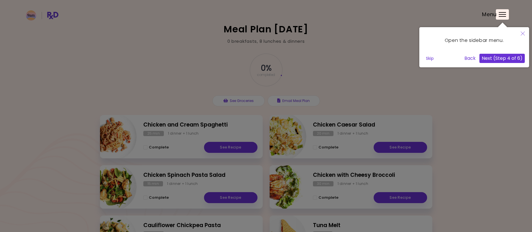
click at [509, 56] on button "Next (Step 4 of 6)" at bounding box center [501, 58] width 45 height 9
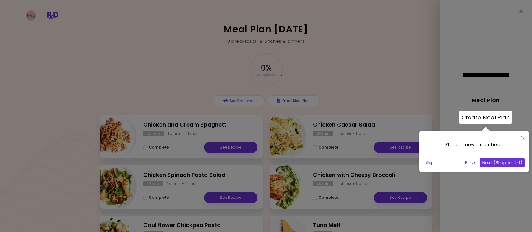
click at [501, 164] on button "Next (Step 5 of 6)" at bounding box center [502, 162] width 45 height 9
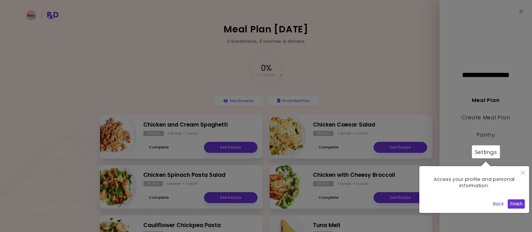
click at [520, 202] on button "Finish" at bounding box center [516, 203] width 17 height 9
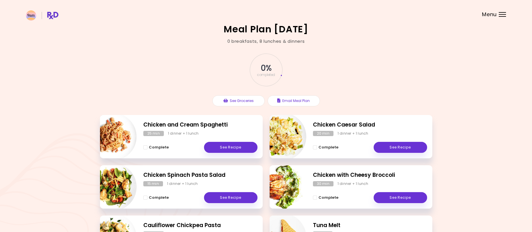
click at [503, 18] on header at bounding box center [266, 11] width 532 height 23
click at [503, 14] on div "Menu" at bounding box center [502, 14] width 7 height 5
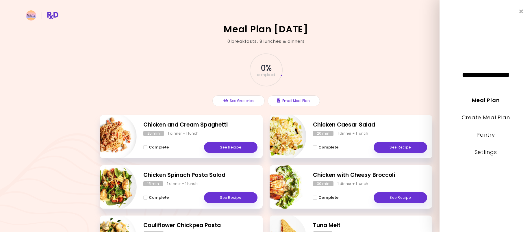
click at [236, 40] on div "0 breakfasts , 8 lunches & dinners" at bounding box center [265, 41] width 77 height 7
